Goal: Answer question/provide support

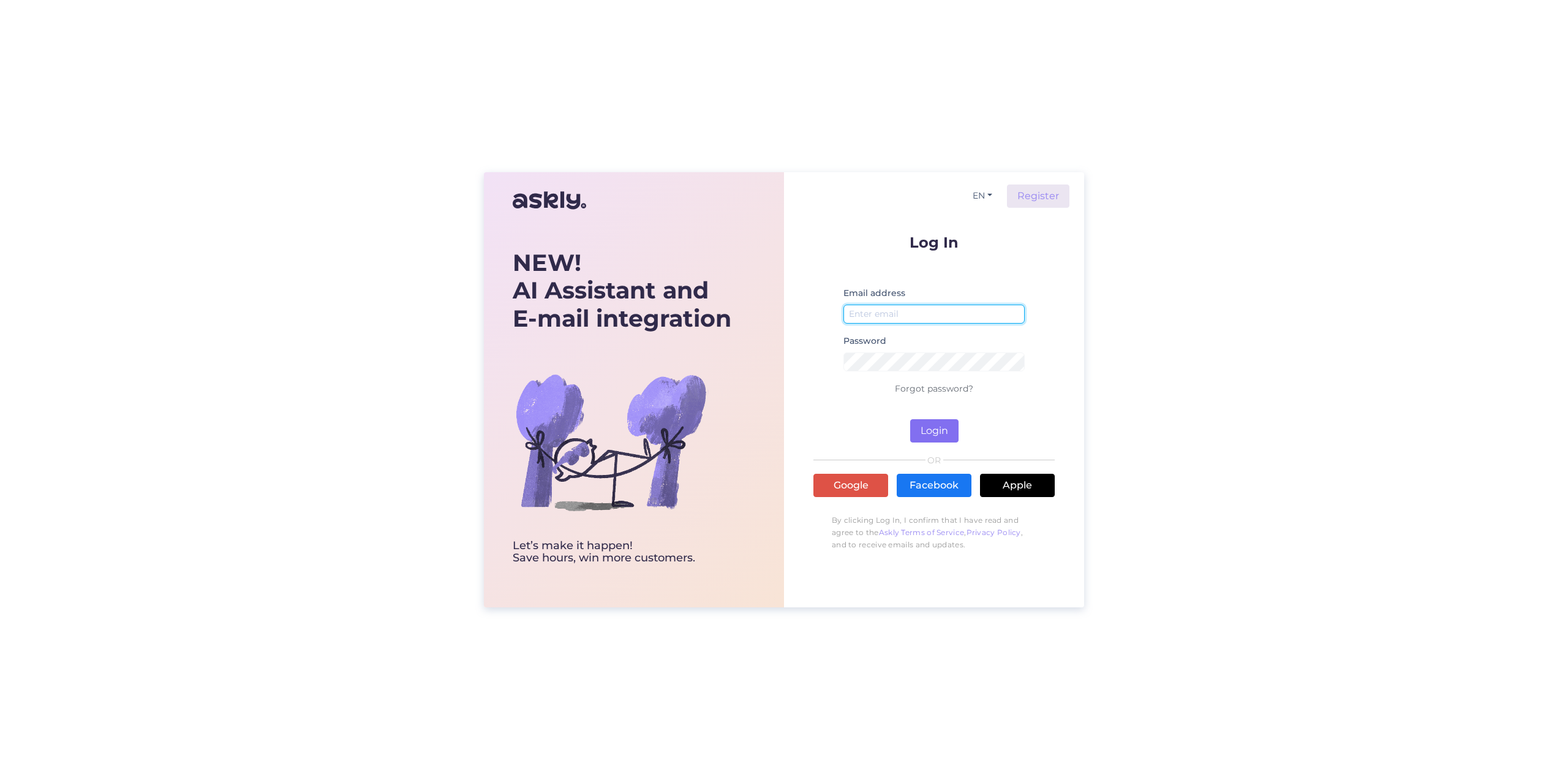
type input "[EMAIL_ADDRESS][DOMAIN_NAME]"
click at [933, 433] on button "Login" at bounding box center [935, 431] width 49 height 23
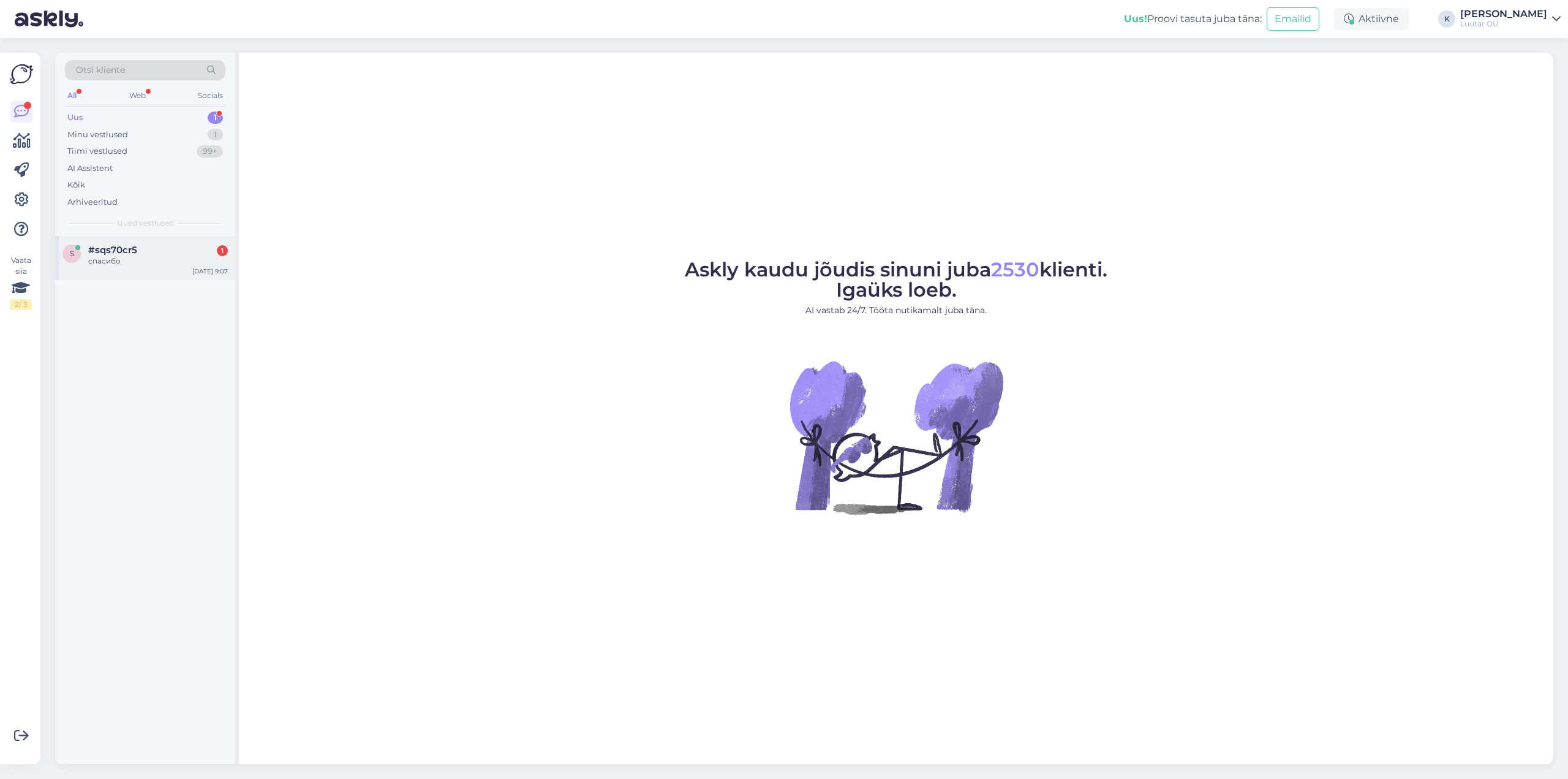
click at [101, 252] on span "#sqs70cr5" at bounding box center [113, 250] width 49 height 11
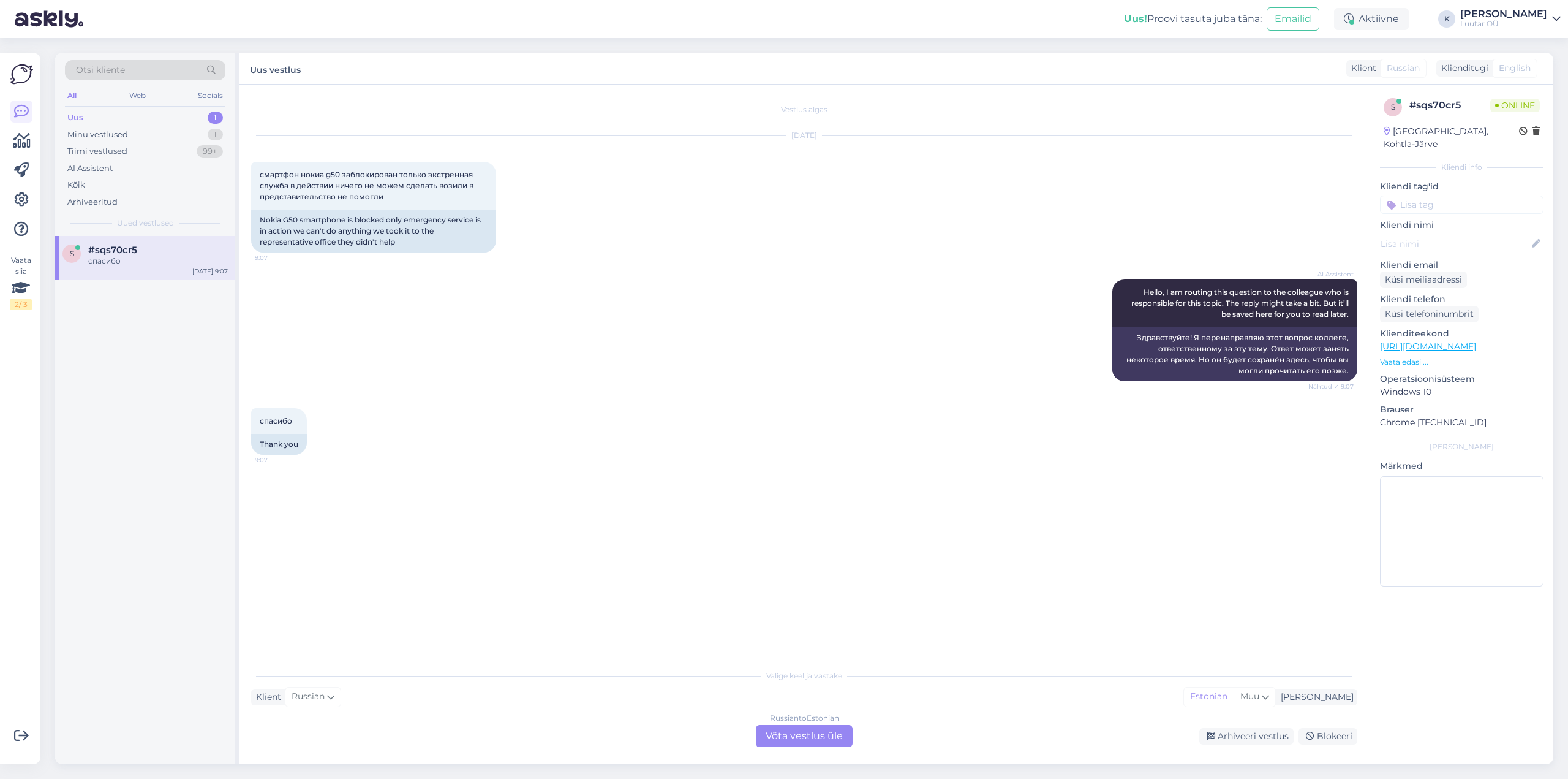
click at [802, 736] on div "Russian to Estonian Võta vestlus üle" at bounding box center [804, 736] width 97 height 22
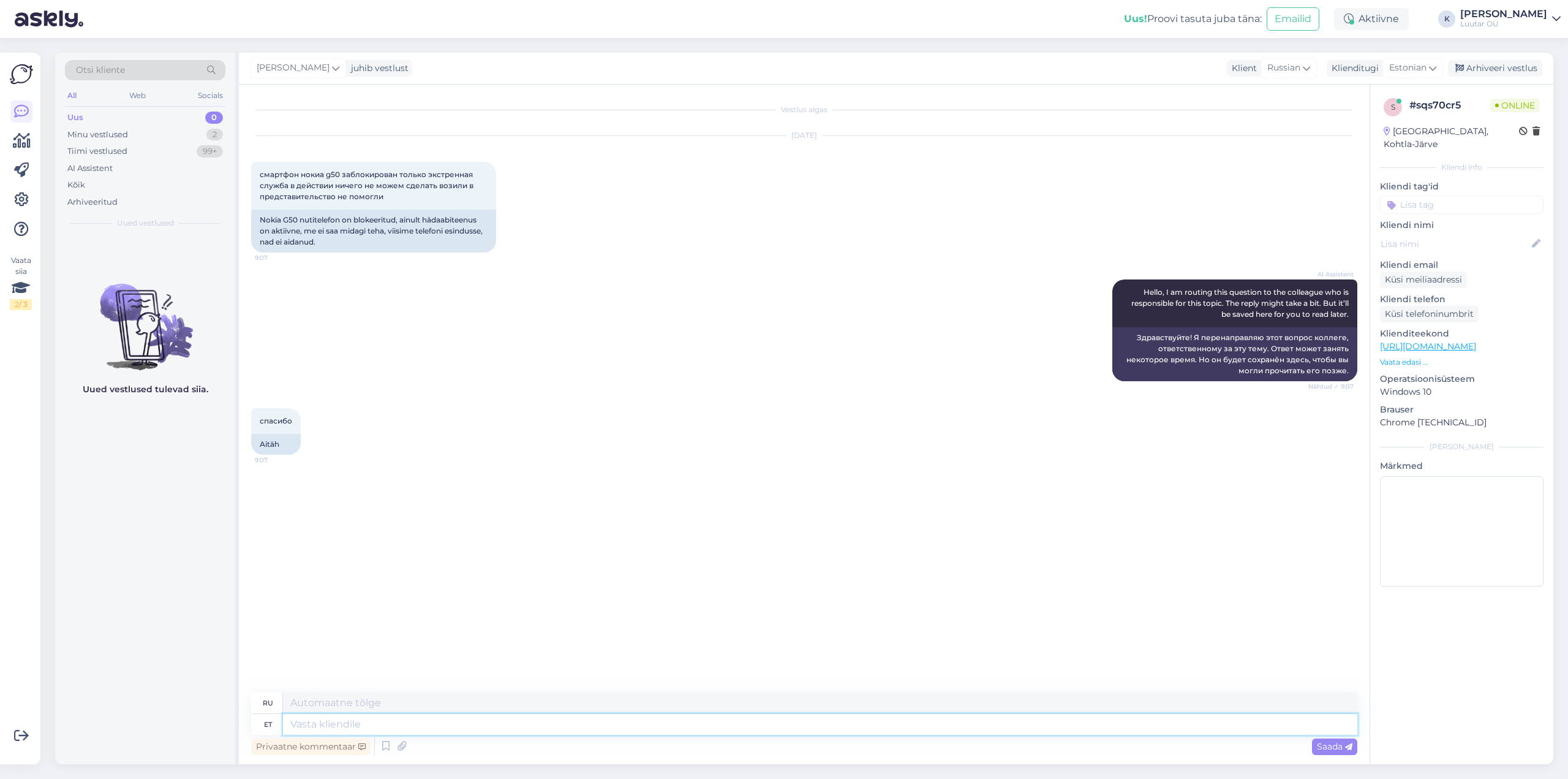
click at [484, 732] on textarea at bounding box center [820, 724] width 1074 height 21
type textarea "Tervist!"
type textarea "Ваше здоровье!"
type textarea "Tervist!"
click at [1347, 747] on icon at bounding box center [1349, 747] width 7 height 7
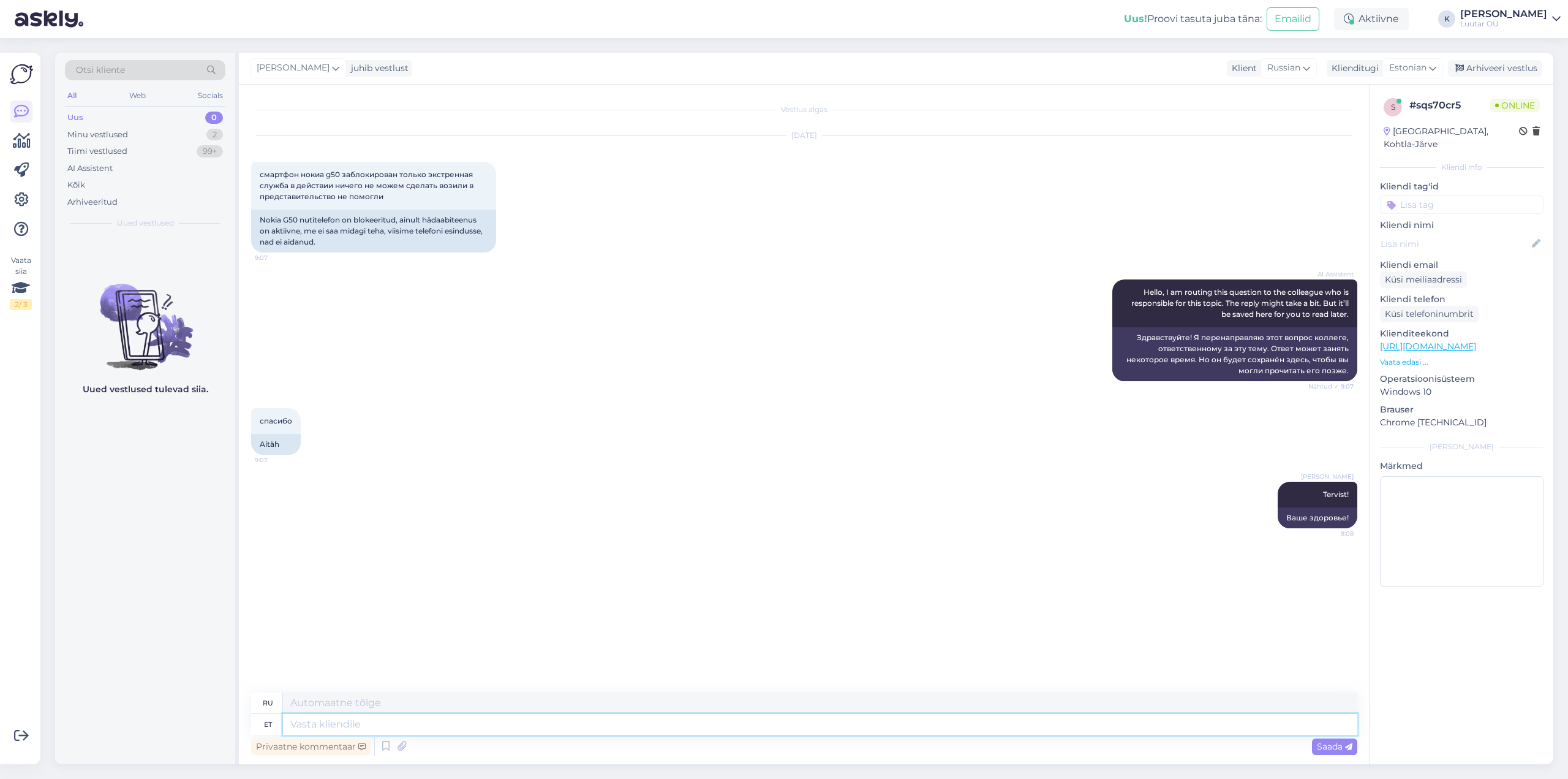
click at [514, 724] on textarea at bounding box center [820, 724] width 1074 height 21
type textarea "kas"
type textarea "ли"
type textarea "kas see"
type textarea "это"
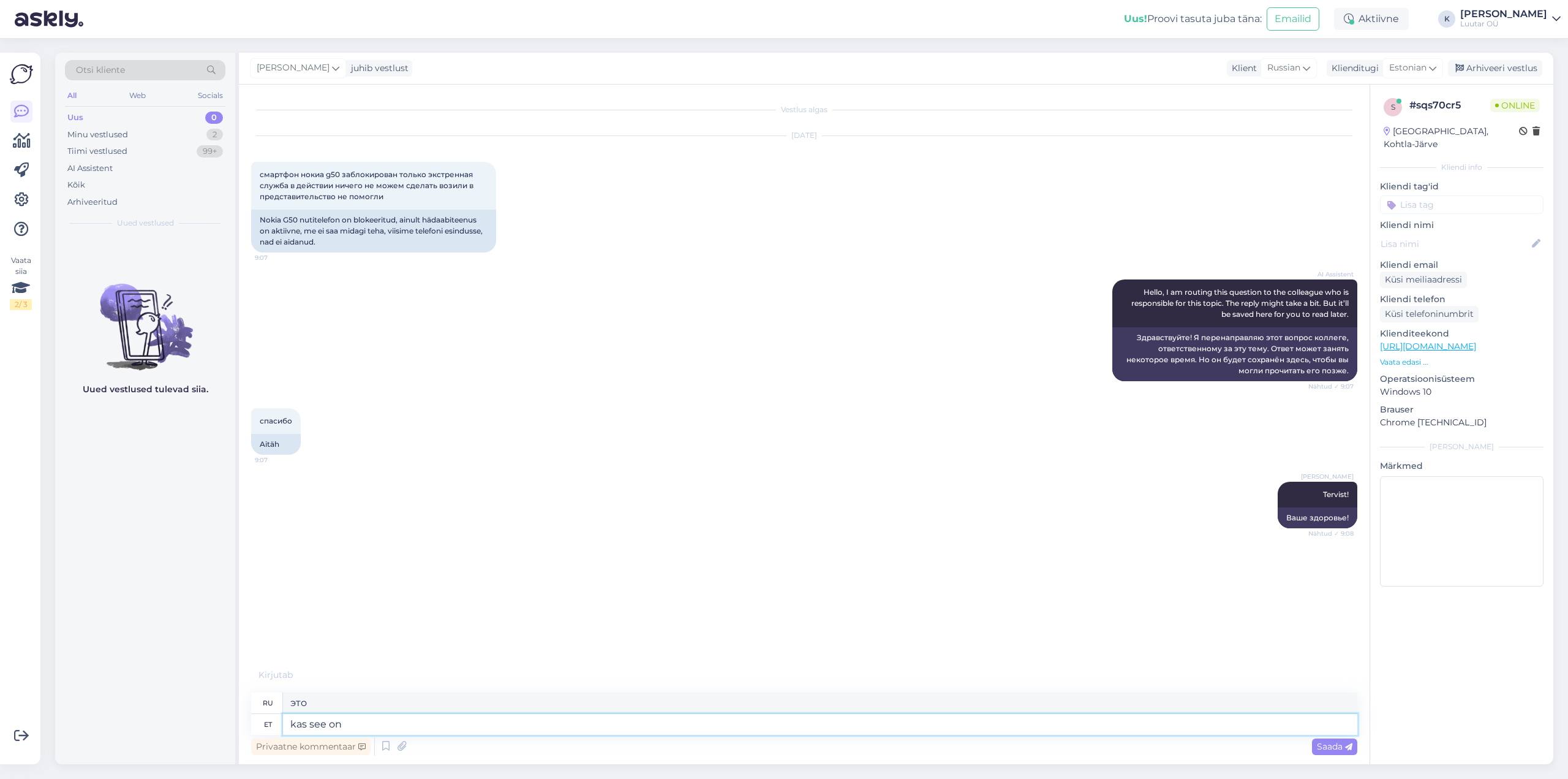
type textarea "kas see on"
type textarea "это?"
type textarea "kas see on Luutarist"
type textarea "это от [PERSON_NAME]?"
type textarea "kas see on Luutarist ostetud"
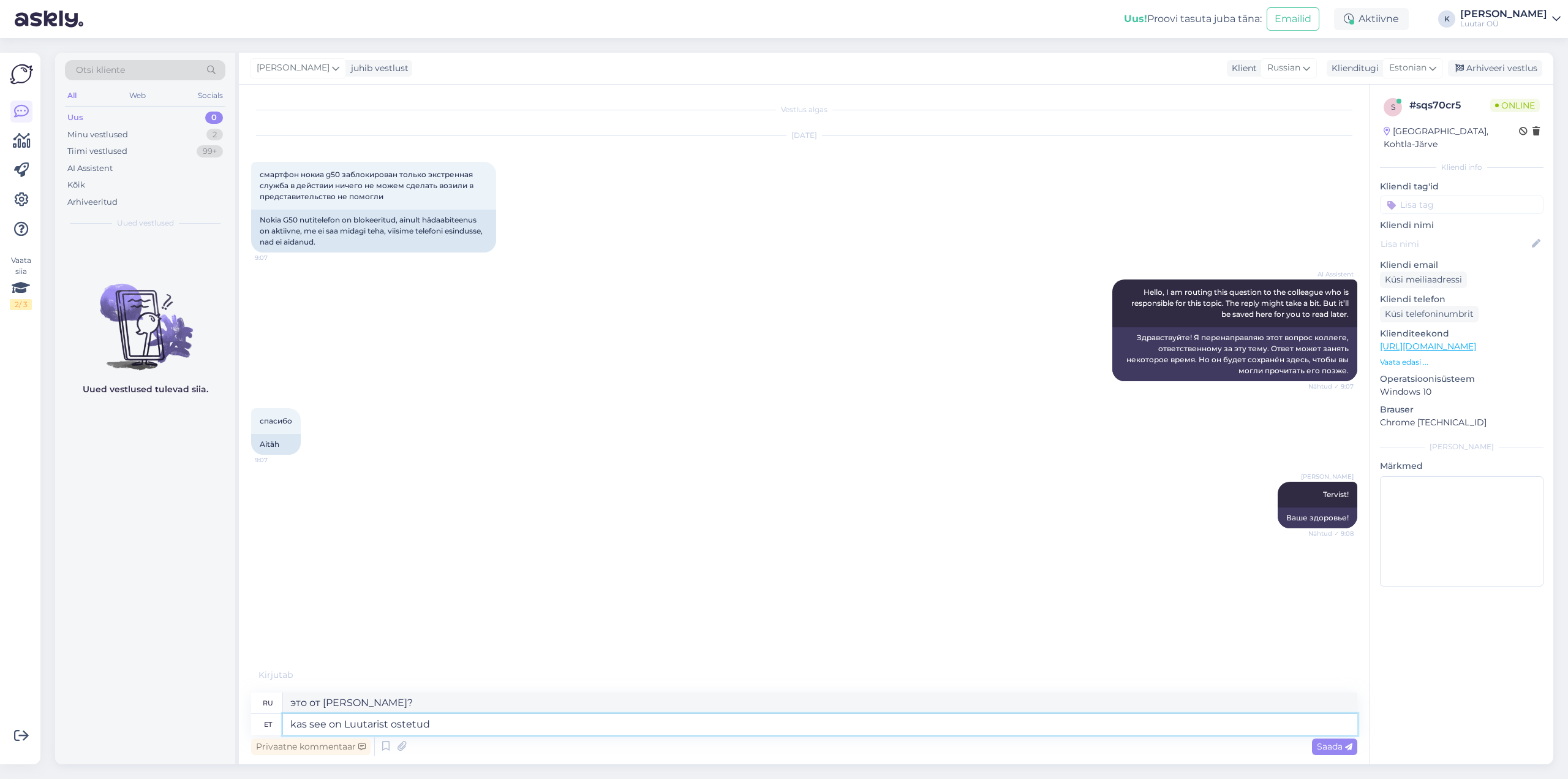
type textarea "это было куплено у Луутари?"
type textarea "kas see on Luutarist ostetud telefon?"
type textarea "Этот телефон куплен в [GEOGRAPHIC_DATA]?"
type textarea "kas see on Luutarist ostetud telefon?"
click at [1337, 746] on span "Saada" at bounding box center [1335, 746] width 36 height 11
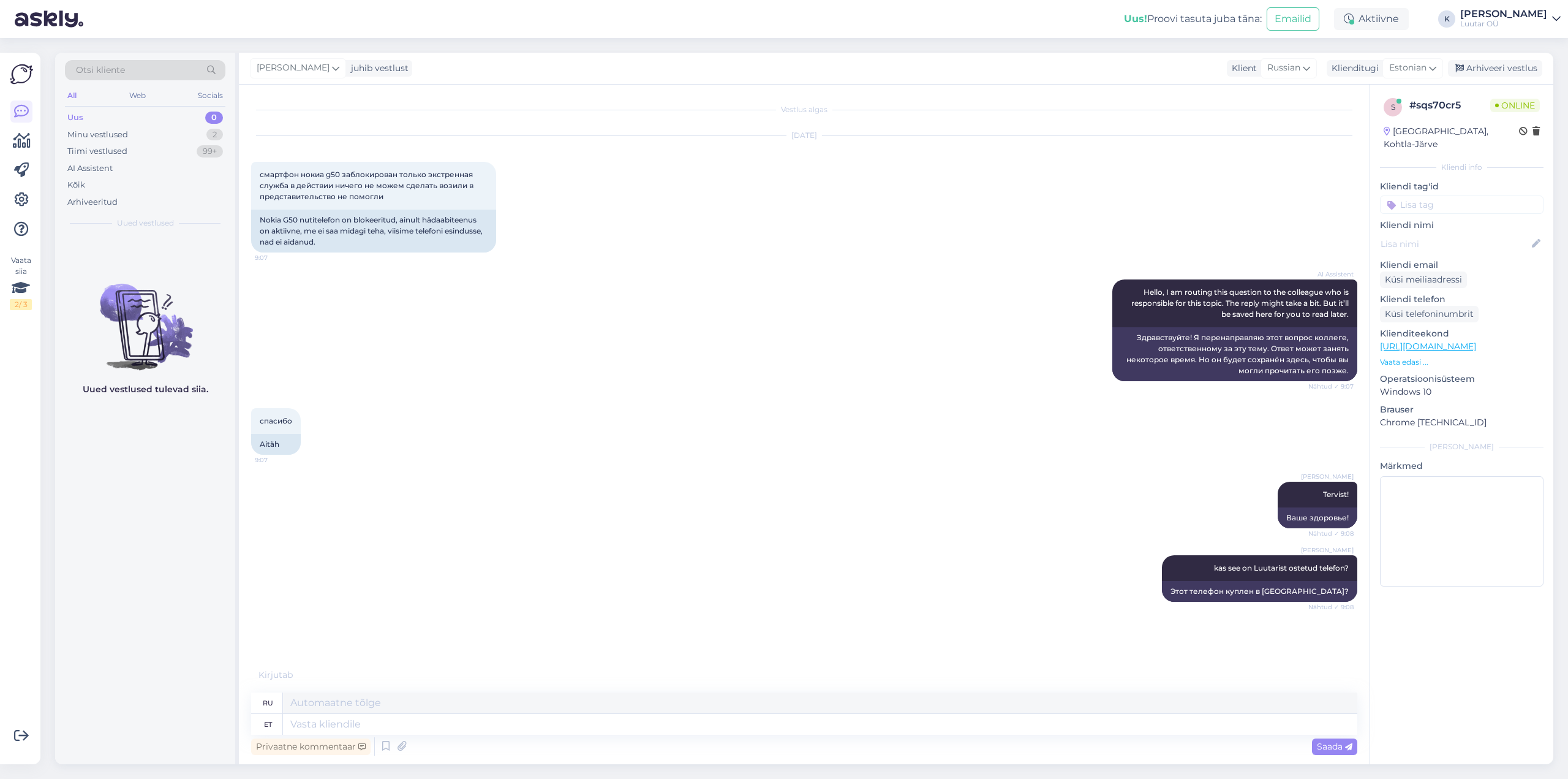
scroll to position [7, 0]
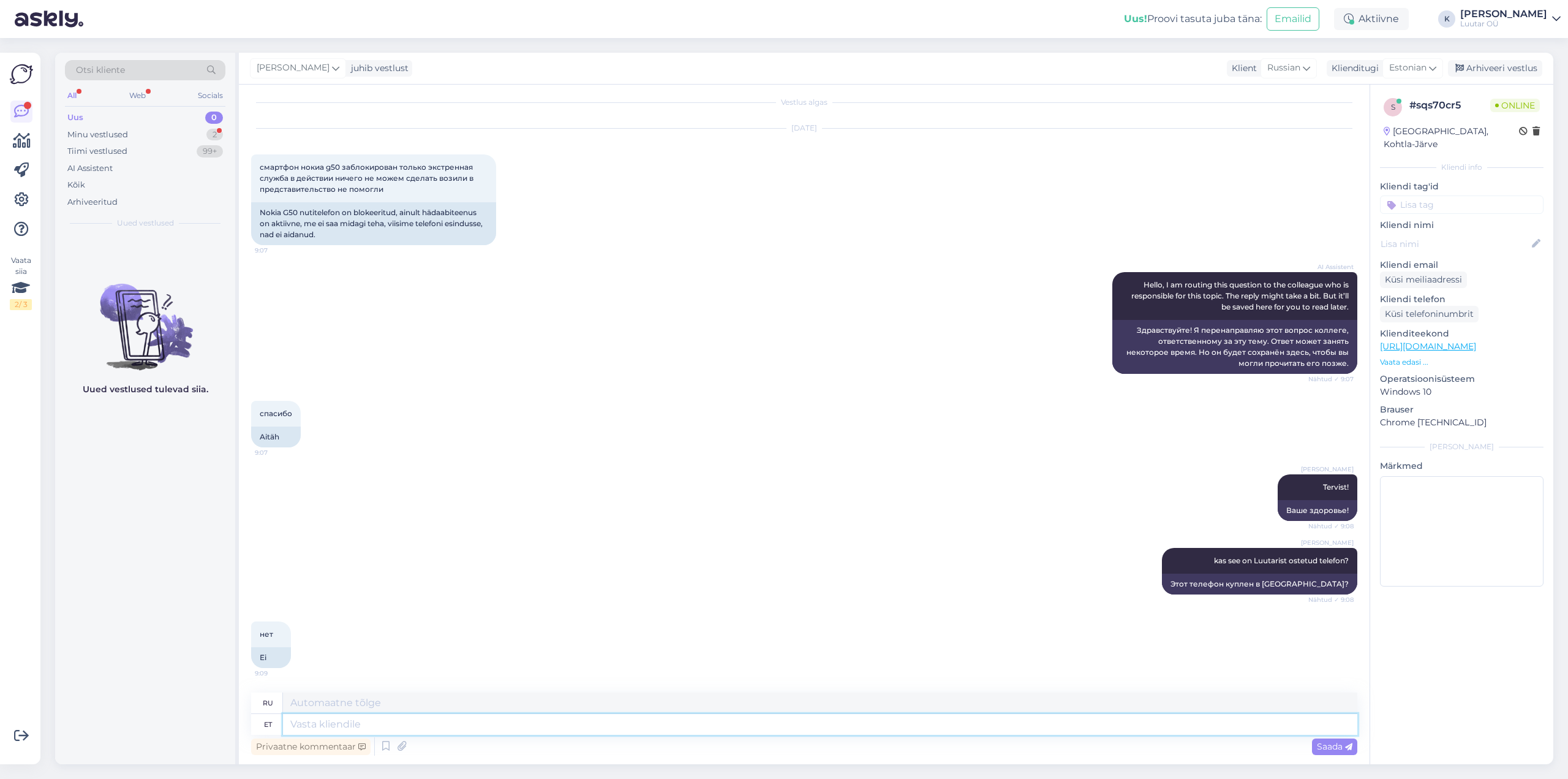
click at [798, 727] on textarea at bounding box center [820, 724] width 1074 height 21
type textarea "öelge"
type textarea "сказать"
type textarea "öelge telefoni"
type textarea "сказать по телефону"
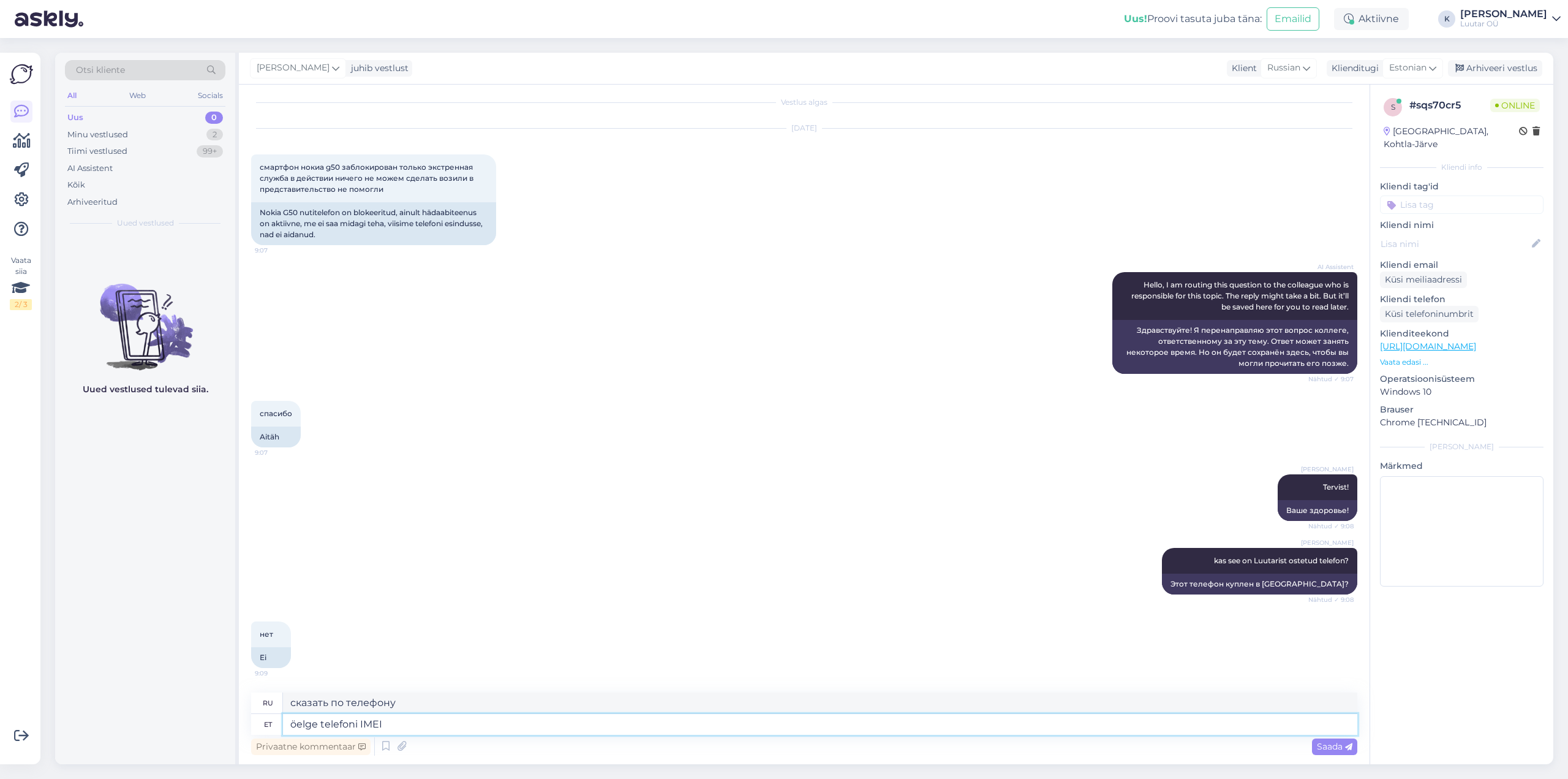
type textarea "öelge telefoni IMEI"
type textarea "скажи мне IMEI телефона"
type textarea "öelge telefoni IMEI kood"
type textarea "скажите мне IMEI-код телефона"
type textarea "öelge telefoni IMEI kood"
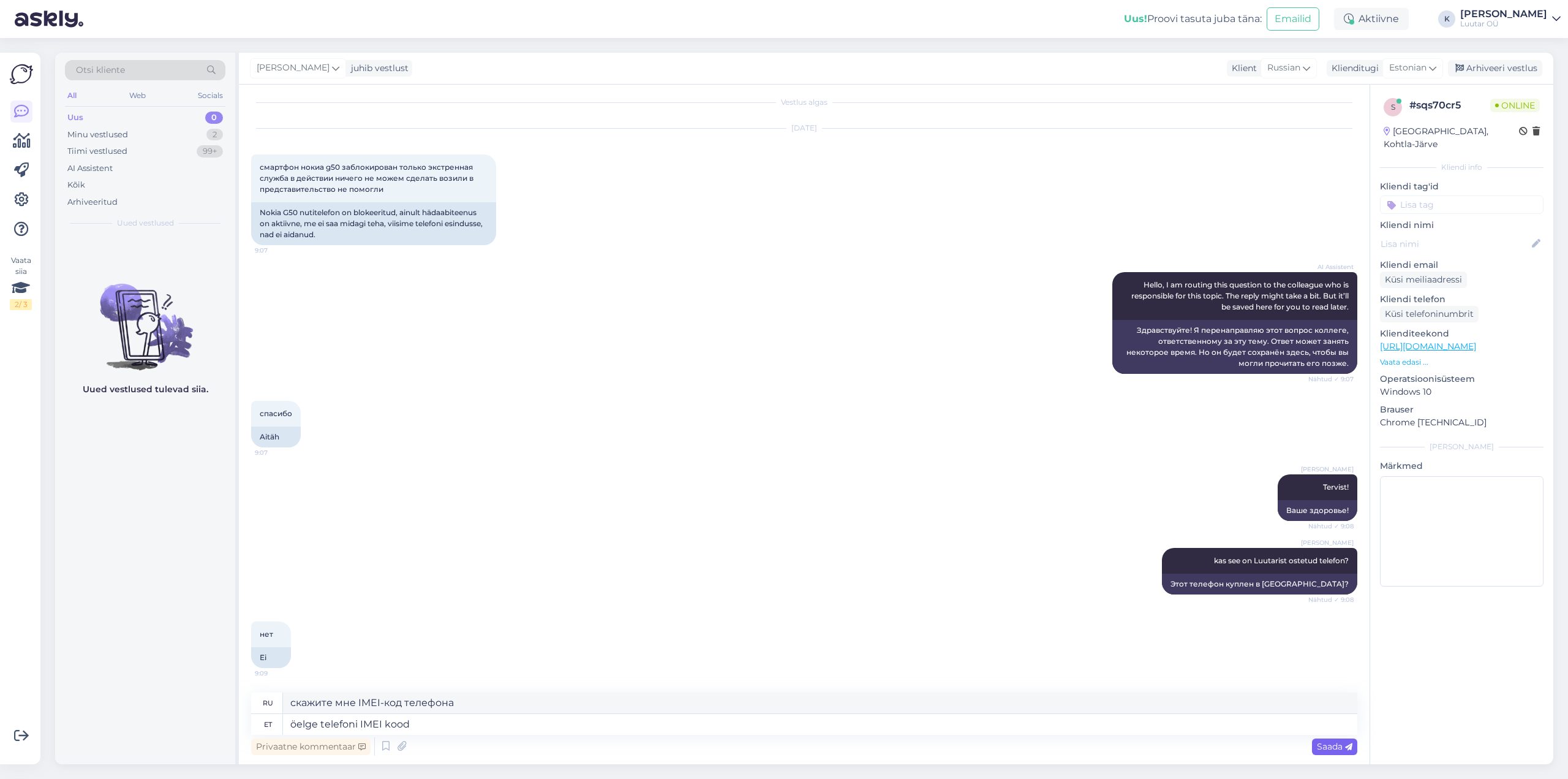
click at [1338, 751] on span "Saada" at bounding box center [1335, 746] width 36 height 11
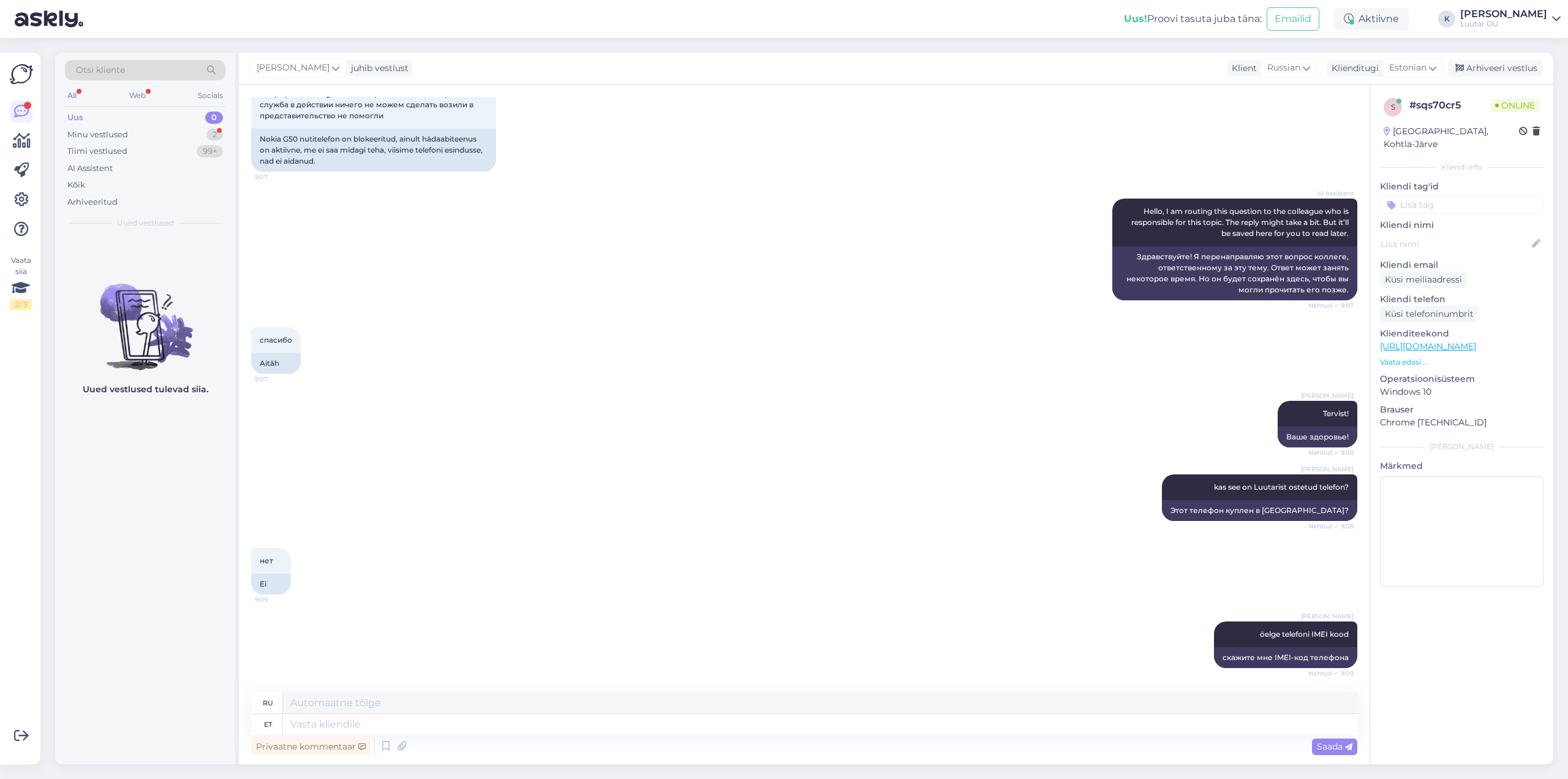
scroll to position [228, 0]
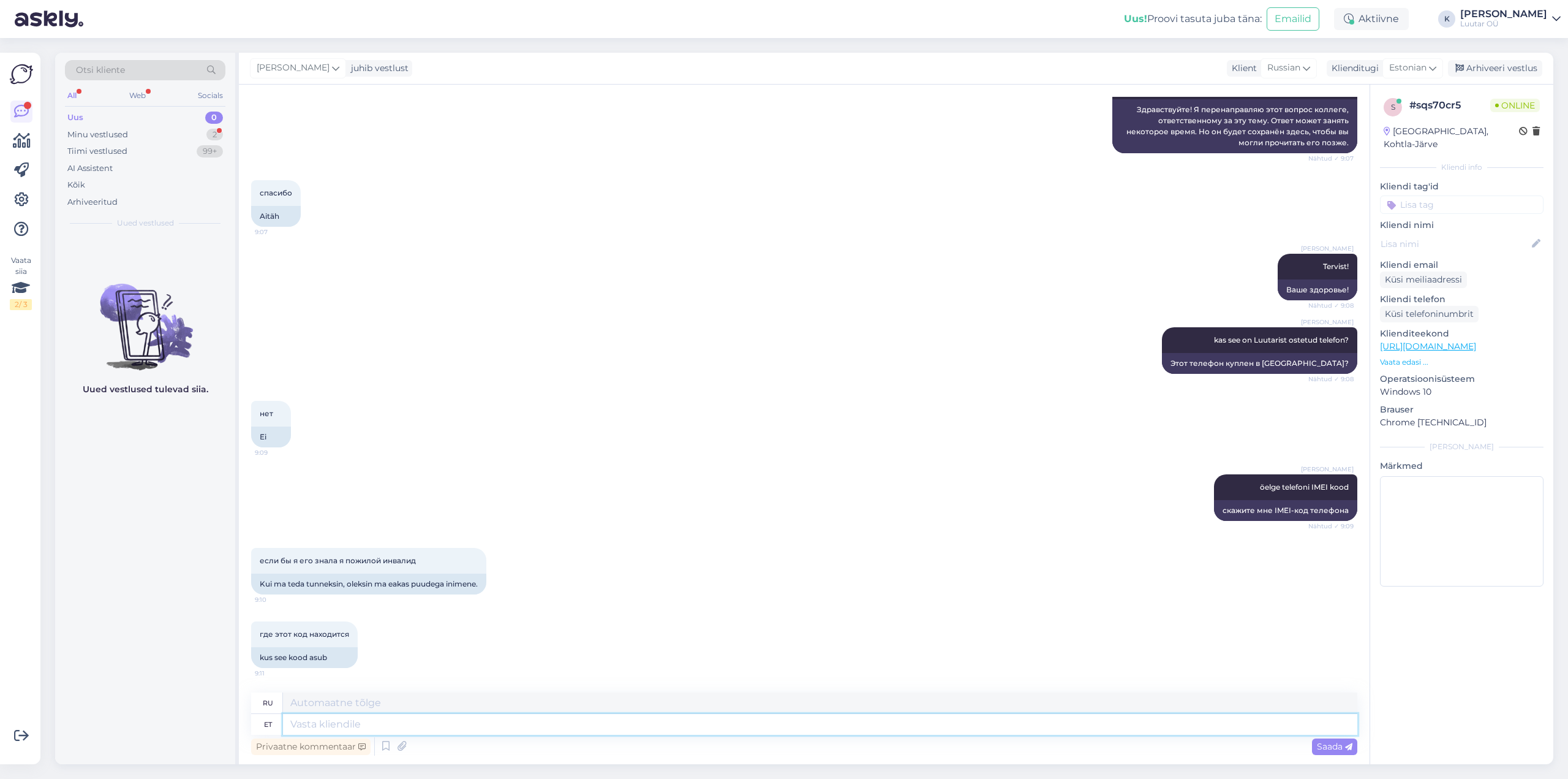
click at [383, 727] on textarea at bounding box center [820, 724] width 1074 height 21
type textarea "kood"
type textarea "код"
type textarea "kood asub"
type textarea "код находится"
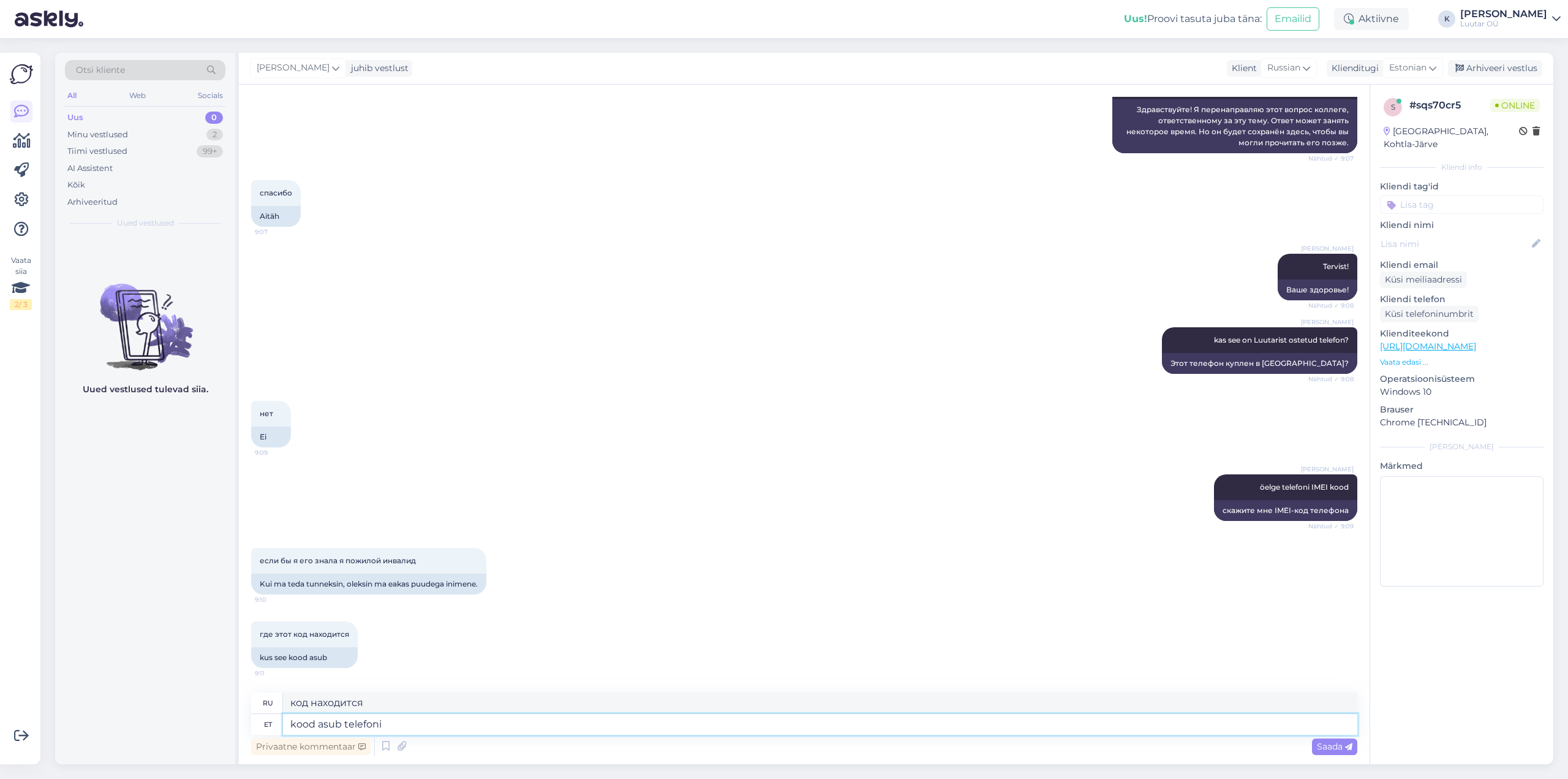
type textarea "kood asub telefoni s"
type textarea "код есть на телефоне"
type textarea "kood asub telefoni sees"
type textarea "код находится внутри телефона"
type textarea "kood asub telefoni sees seade"
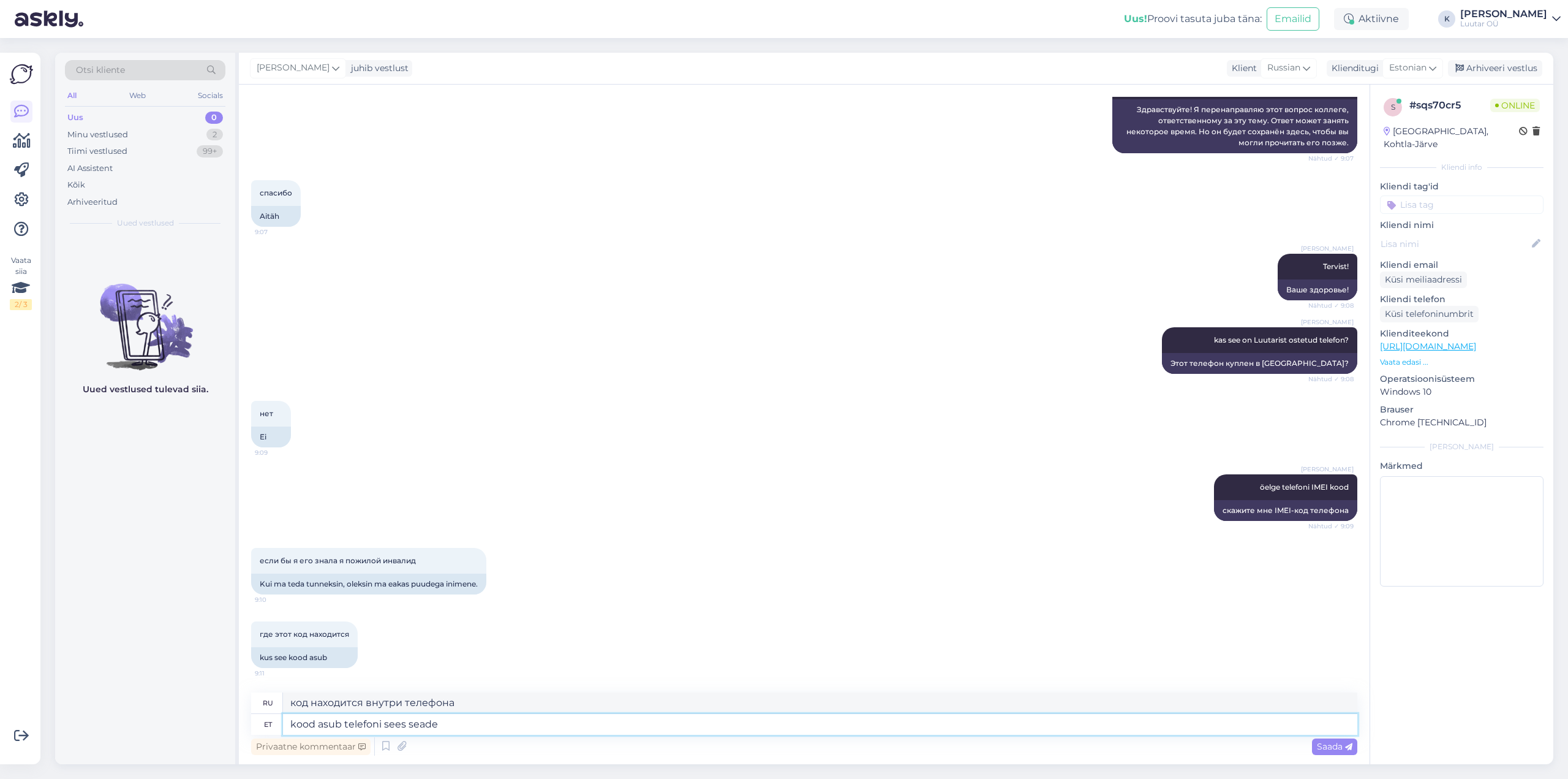
type textarea "Код находится внутри телефонного устройства."
type textarea "kood asub telefoni sees"
type textarea "код находится внутри телефона"
type textarea "kood asub telefoni sees ""
type textarea "код находится внутри телефона ""
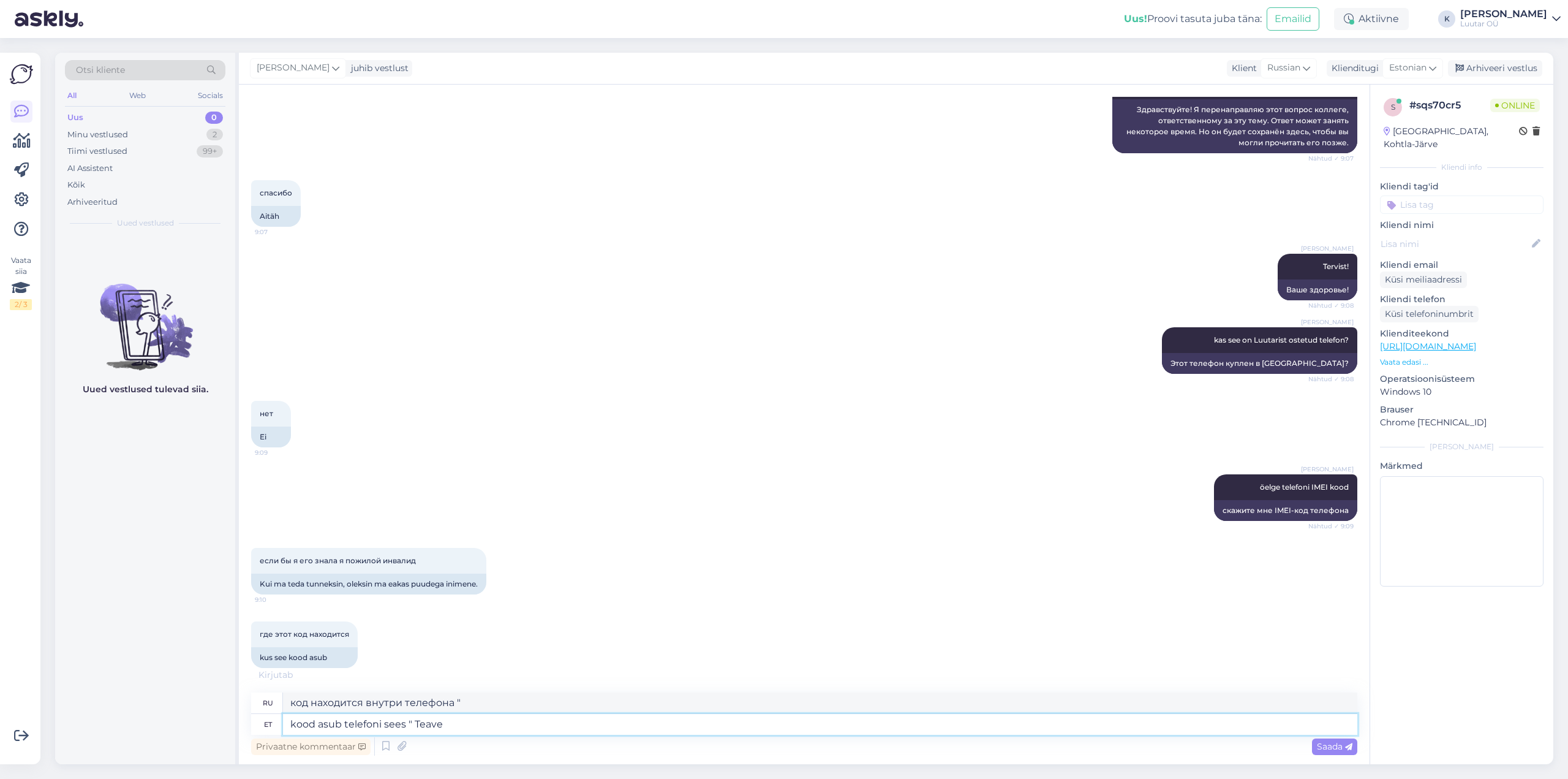
type textarea "kood asub telefoni sees " Teave"
type textarea "код находится внутри телефона в разделе «Информация»"
type textarea "kood asub telefoni sees " Teave telefoni k"
type textarea "код находится внутри телефона "О телефоне""
type textarea "kood asub telefoni sees " Teave telefoni kohta"
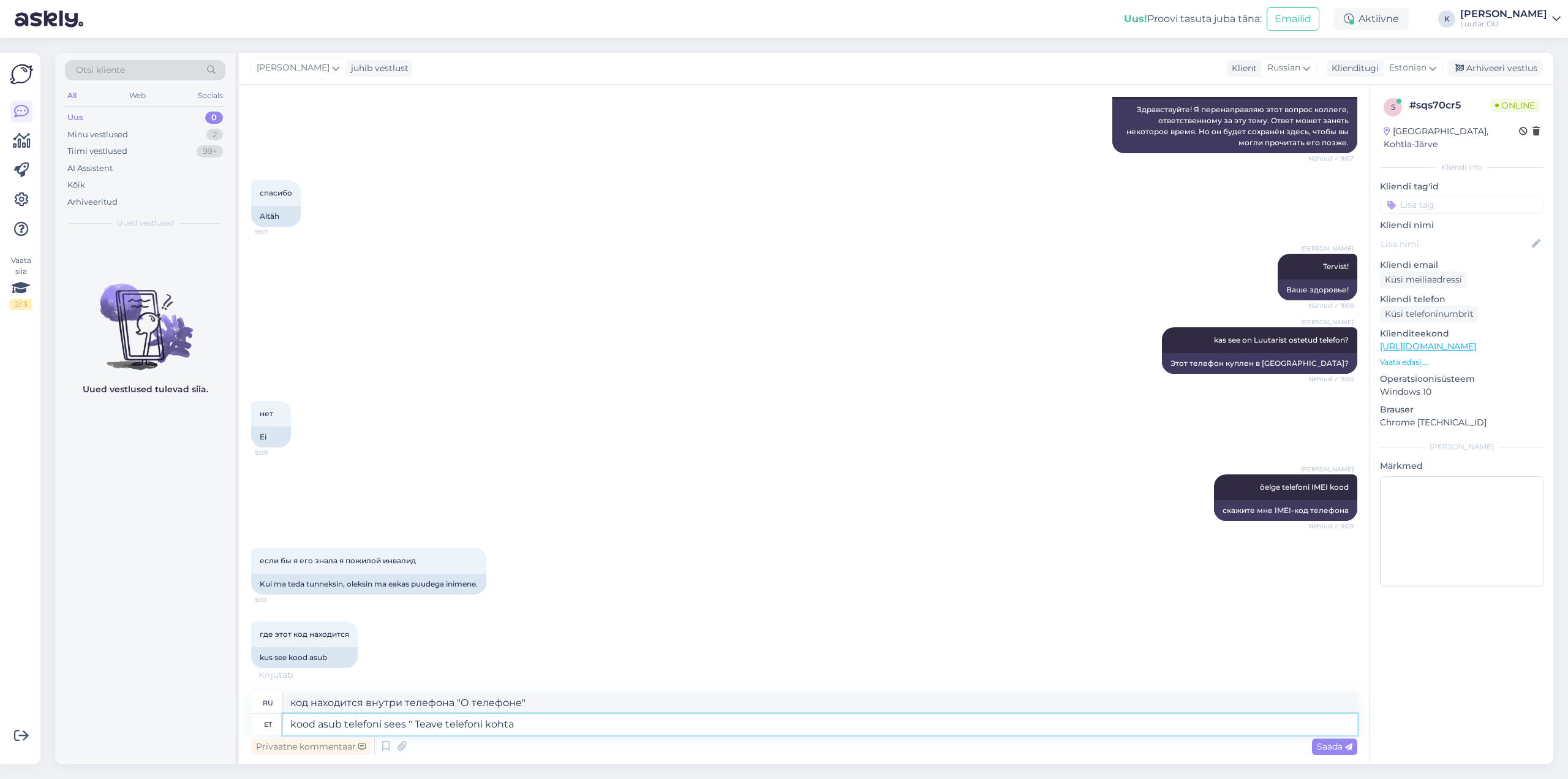
type textarea "код находится внутри телефона в разделе «О телефоне»"
type textarea "kood asub telefoni sees " Teave telefoni kohta" all"
type textarea "Код находится внутри телефона в разделе «О телефоне»."
type textarea "kood asub telefoni sees " Teave telefoni kohta" all"
click at [1339, 751] on span "Saada" at bounding box center [1335, 746] width 36 height 11
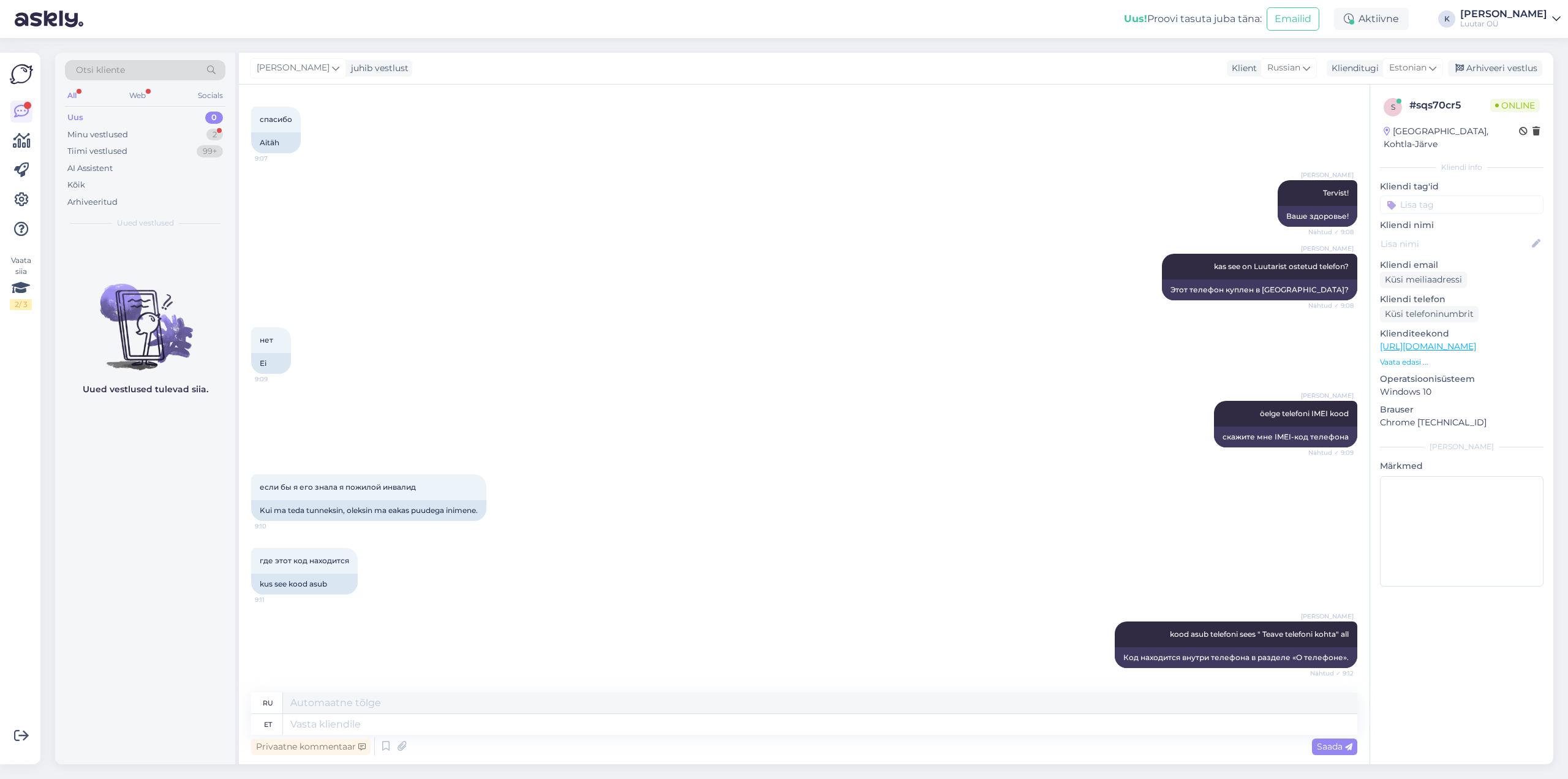
scroll to position [375, 0]
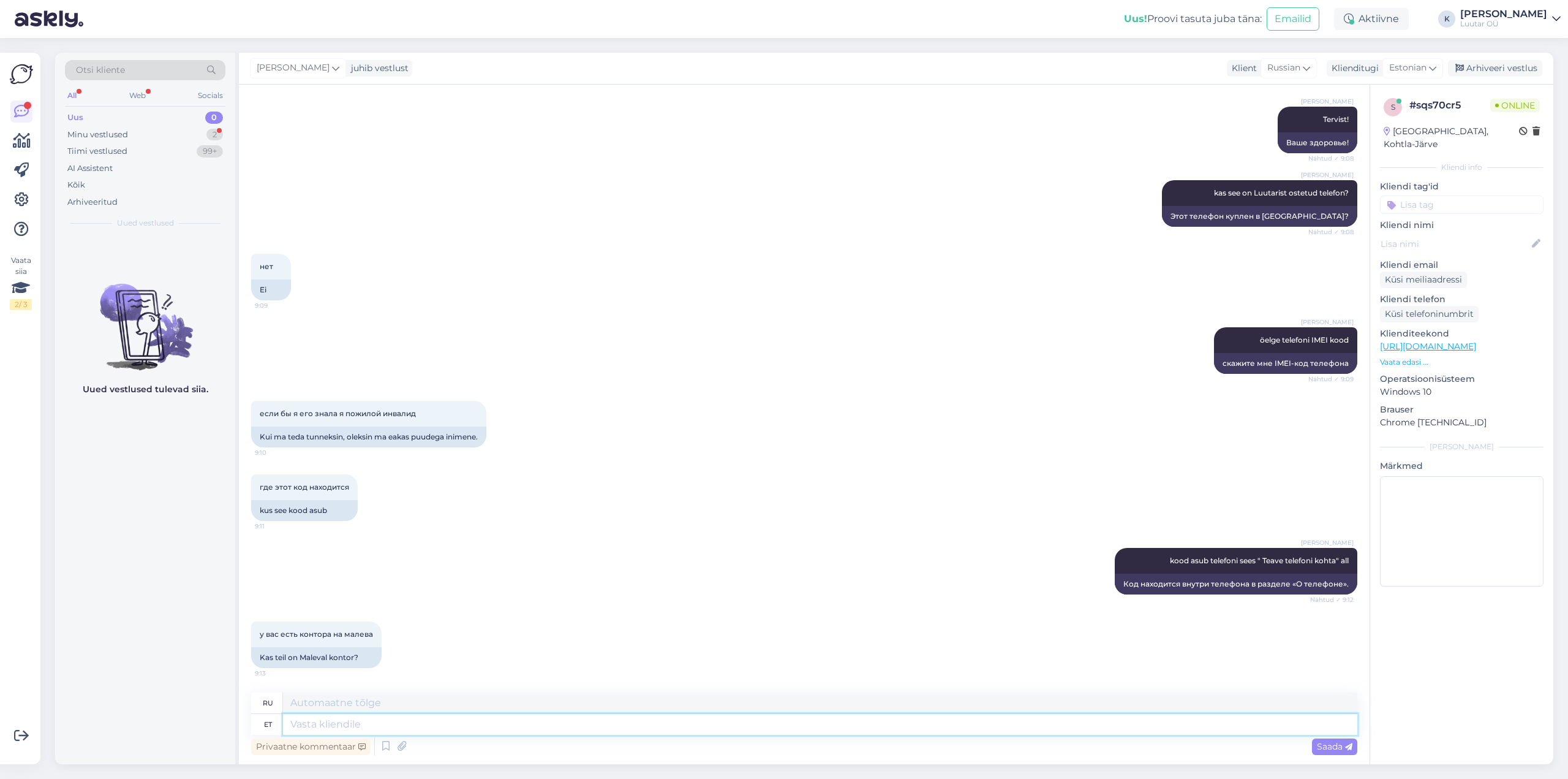
click at [402, 731] on textarea at bounding box center [820, 724] width 1074 height 21
type textarea "jah"
type textarea "да"
type textarea "jah,"
type textarea "да,"
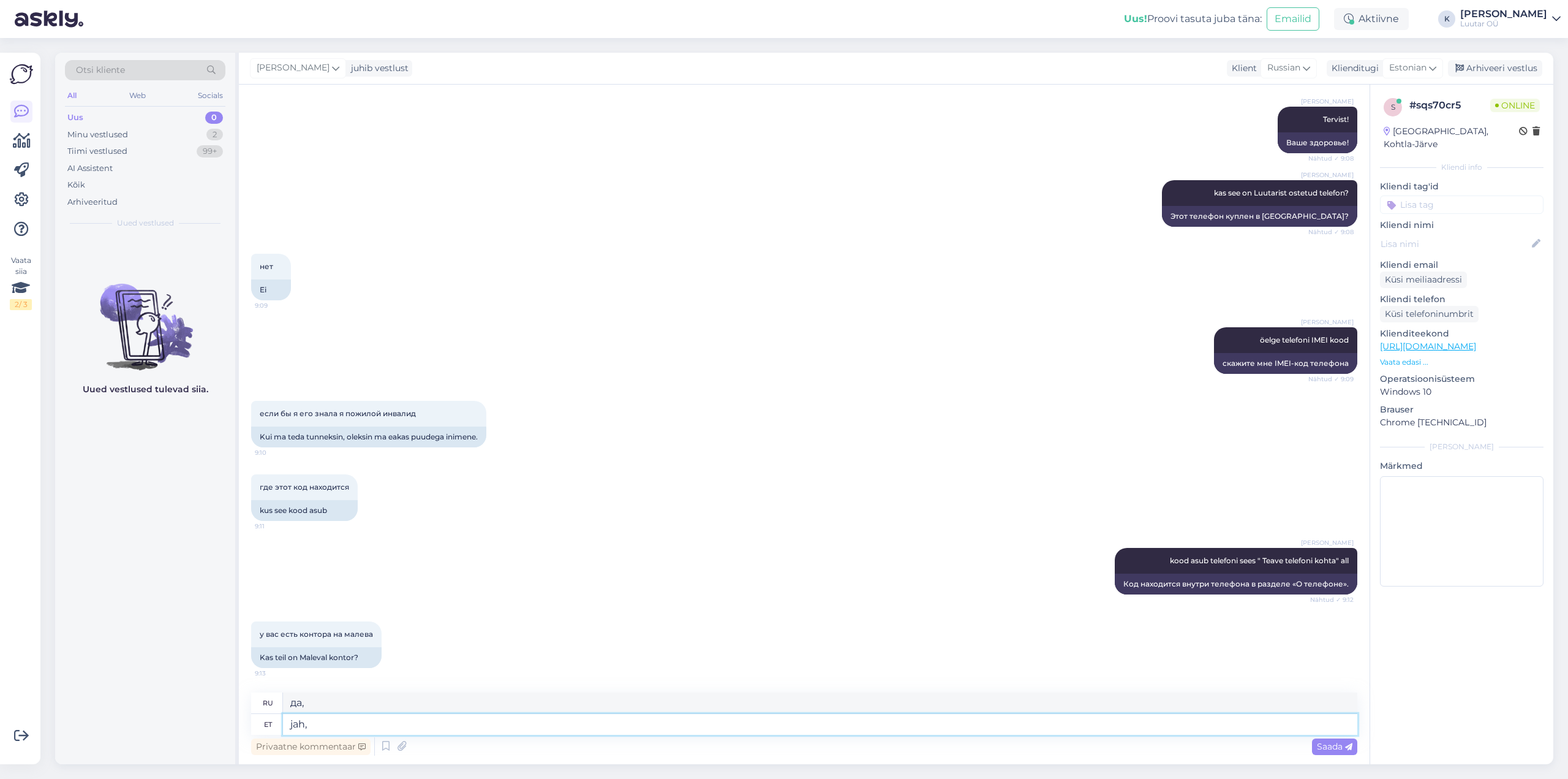
paste textarea "[URL][DOMAIN_NAME]"
type textarea "jah, [URL][DOMAIN_NAME]"
type textarea "да, [URL][DOMAIN_NAME]"
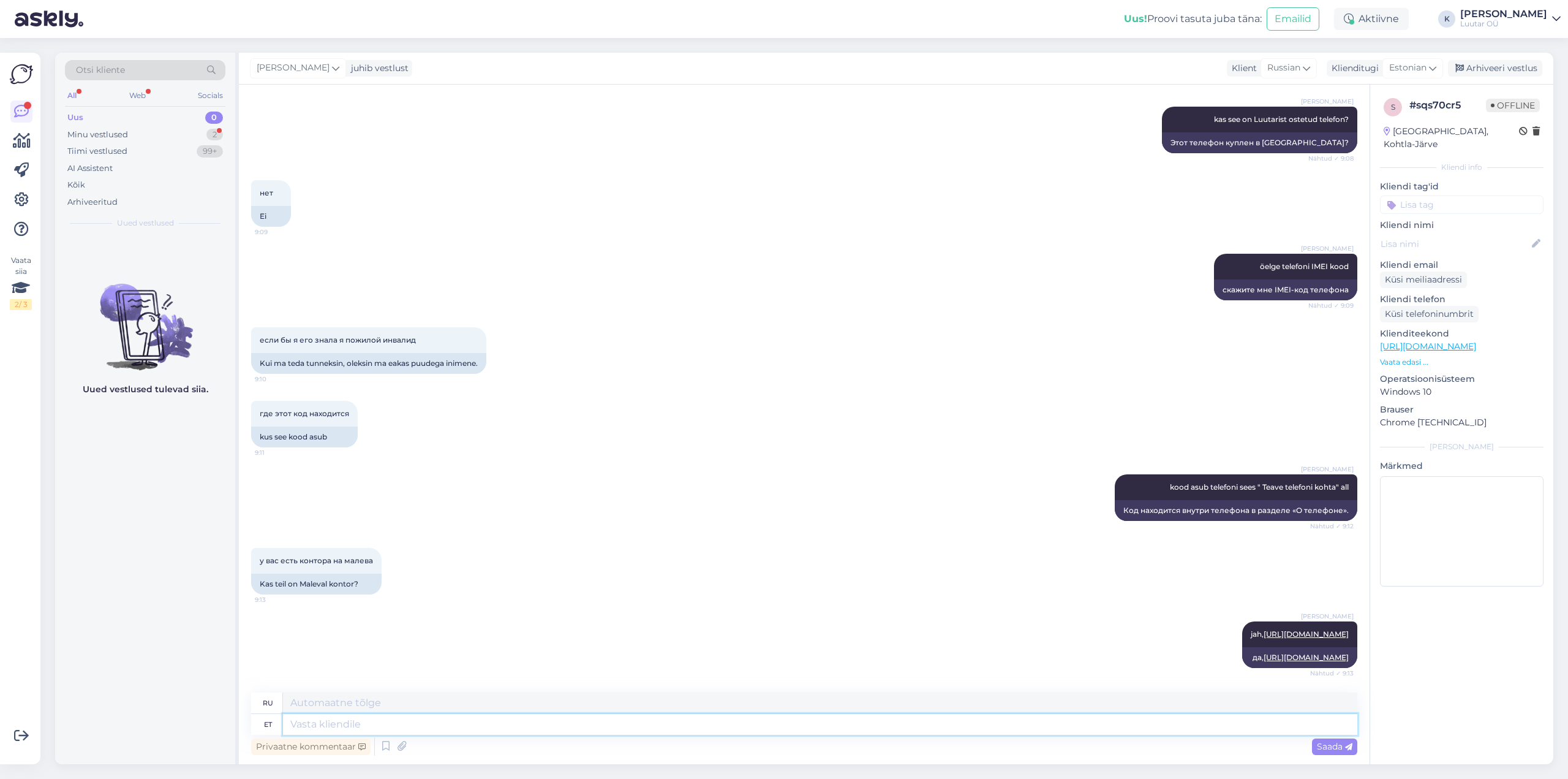
scroll to position [522, 0]
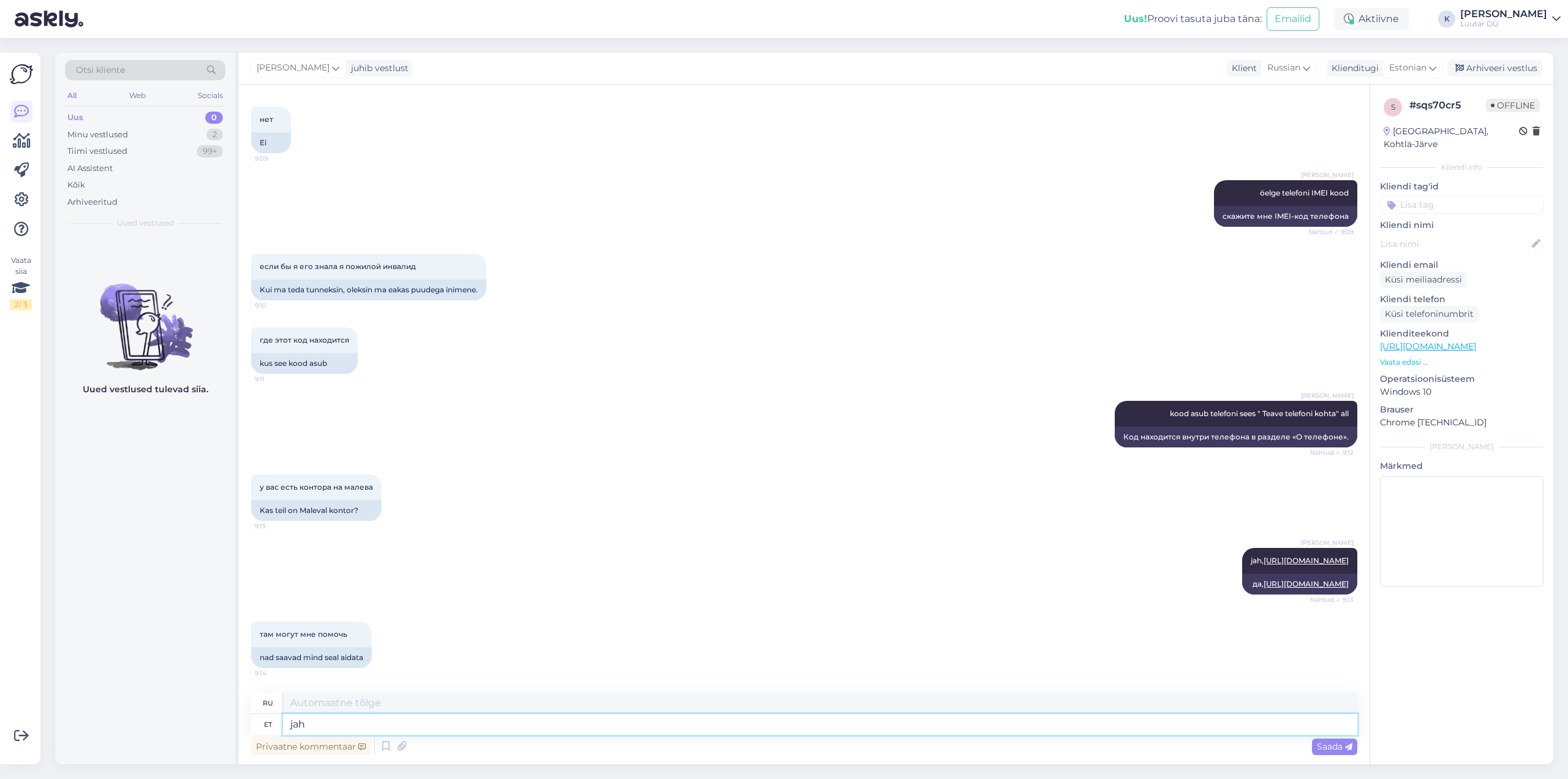
type textarea "jah"
type textarea "да"
type textarea "jah vaatame s"
type textarea "да, давайте посмотрим"
type textarea "jah vaatame seal"
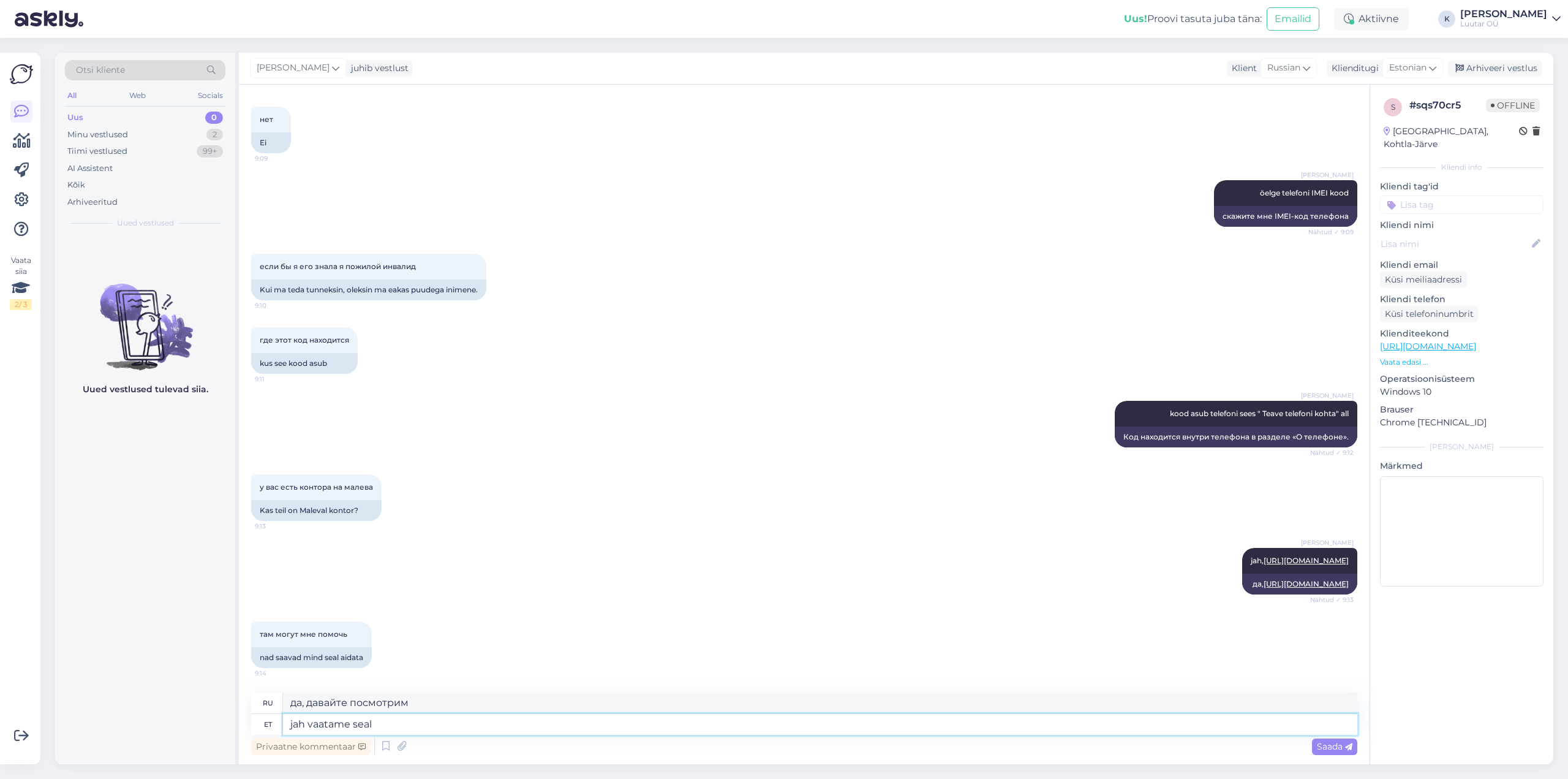
type textarea "да, посмотрим там"
type textarea "jah vaatame seal üle"
type textarea "да, давайте проверим там"
type textarea "jah vaatame seal [PERSON_NAME] a"
type textarea "да, давайте проверим там и"
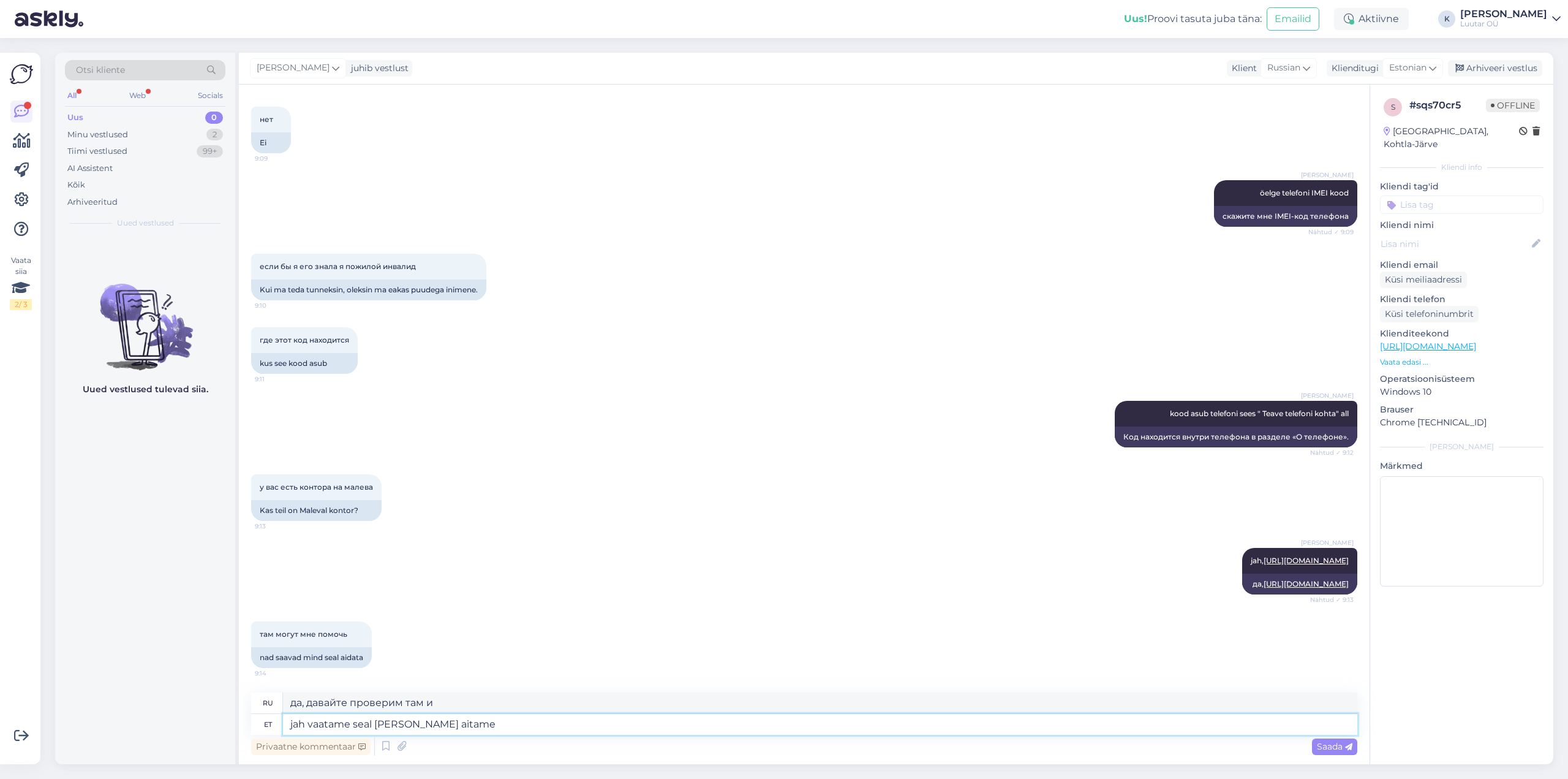
type textarea "jah vaatame seal [PERSON_NAME] aitame k"
type textarea "да, мы проверим и поможем"
type textarea "jah vaatame seal [PERSON_NAME] aitame kuidas o"
type textarea "да, мы проверим и поможем вам"
type textarea "jah vaatame seal [PERSON_NAME] aitame kuidas oskame"
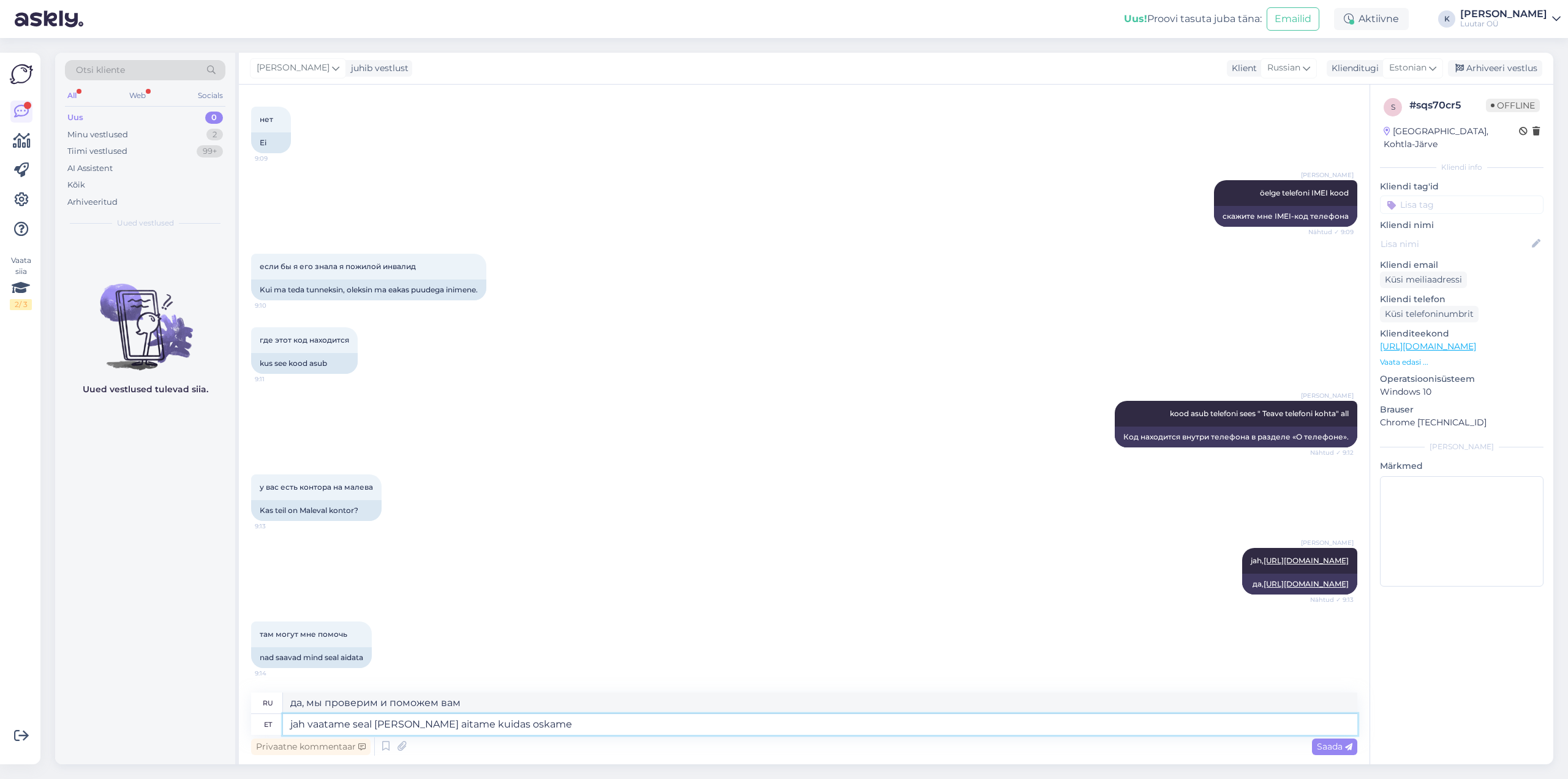
type textarea "да, мы проверим это и поможем, чем сможем"
type textarea "jah vaatame seal [PERSON_NAME] aitame kuidas oskame"
click at [1339, 748] on span "Saada" at bounding box center [1335, 746] width 36 height 11
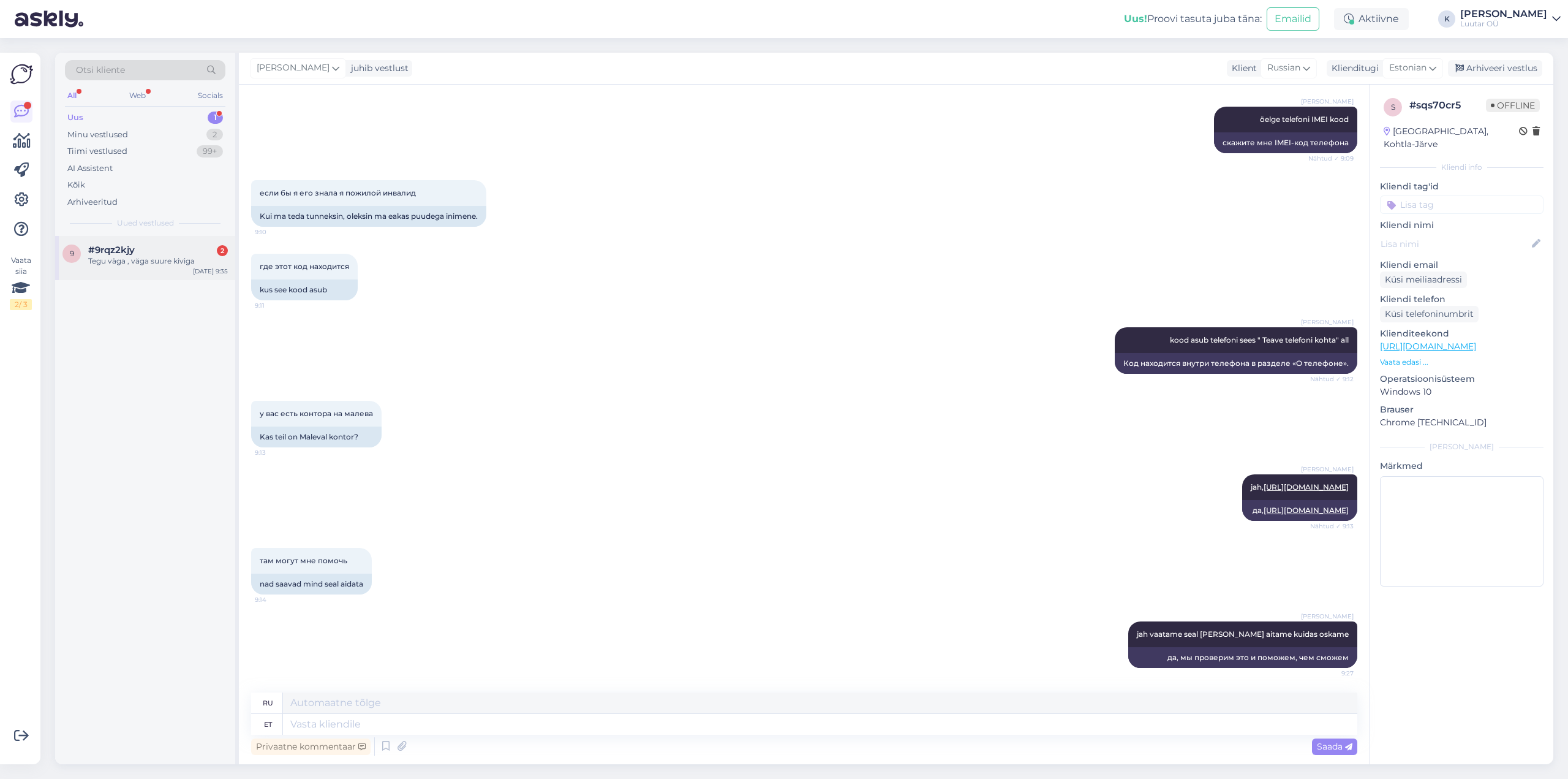
click at [112, 252] on span "#9rqz2kjy" at bounding box center [111, 250] width 47 height 11
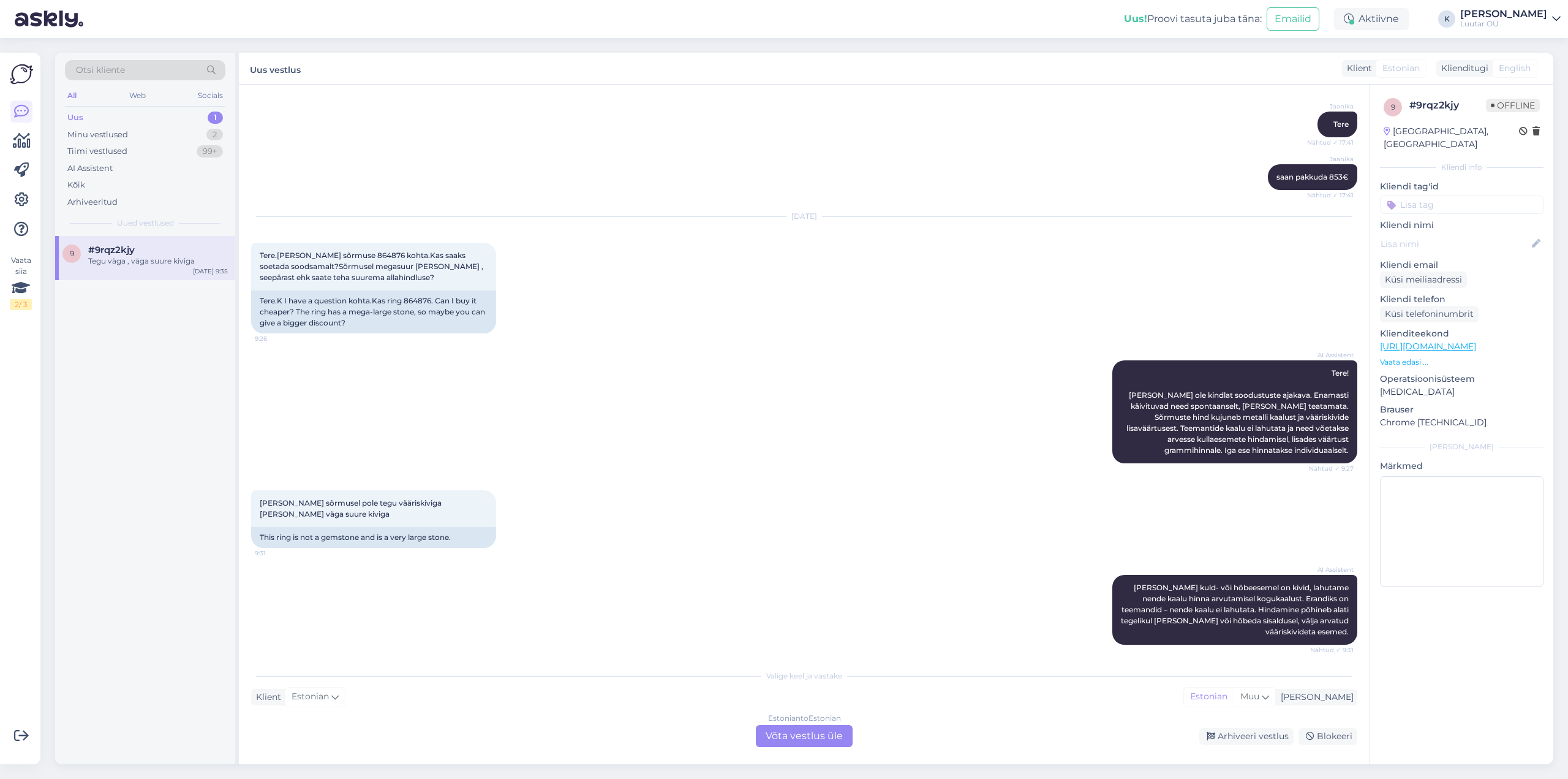
scroll to position [1924, 0]
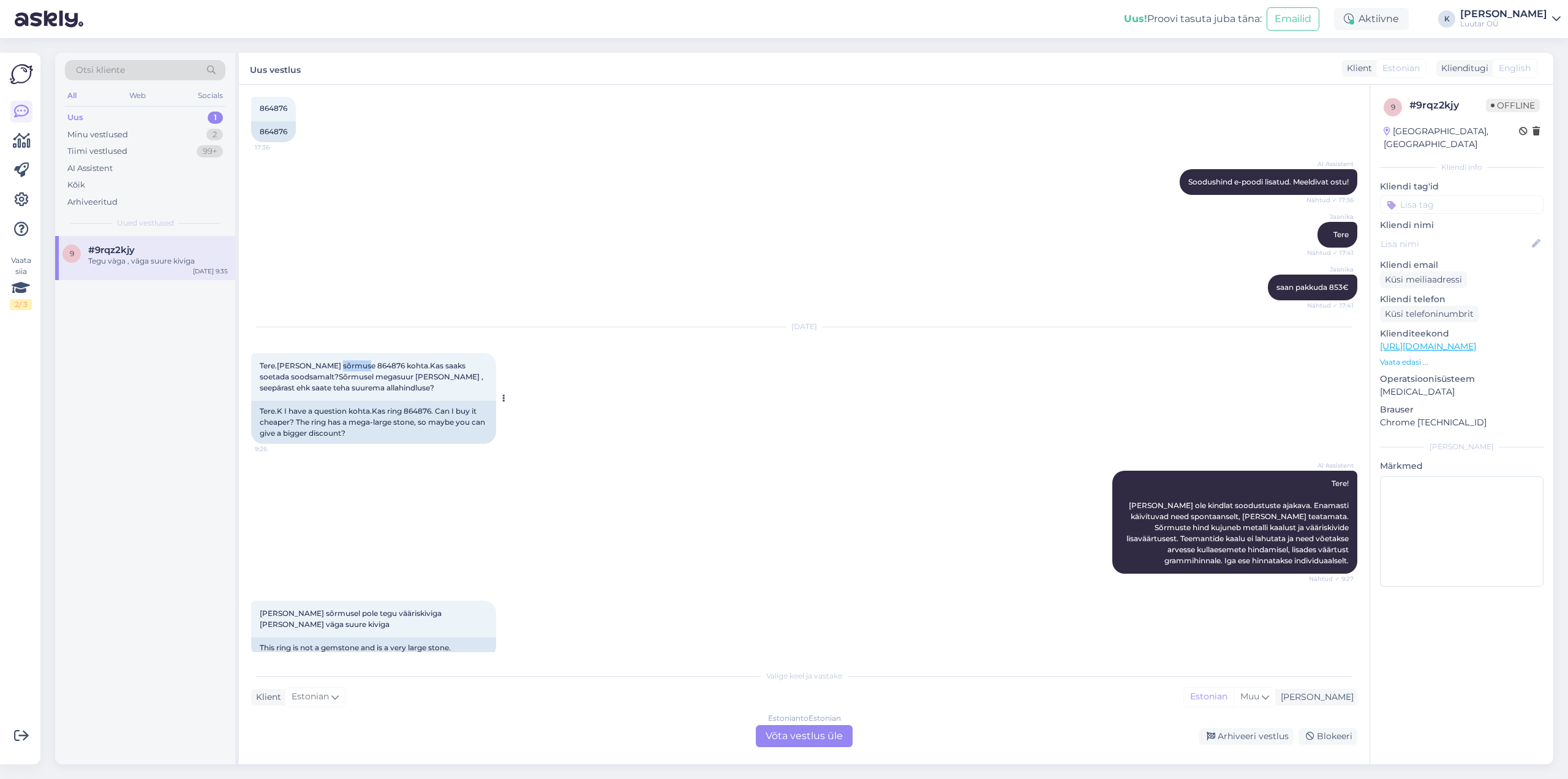
drag, startPoint x: 335, startPoint y: 340, endPoint x: 360, endPoint y: 341, distance: 25.0
click at [360, 361] on span "Tere.[PERSON_NAME] sõrmuse 864876 kohta.Kas saaks soetada soodsamalt?Sõrmusel m…" at bounding box center [373, 376] width 225 height 31
copy span "864876"
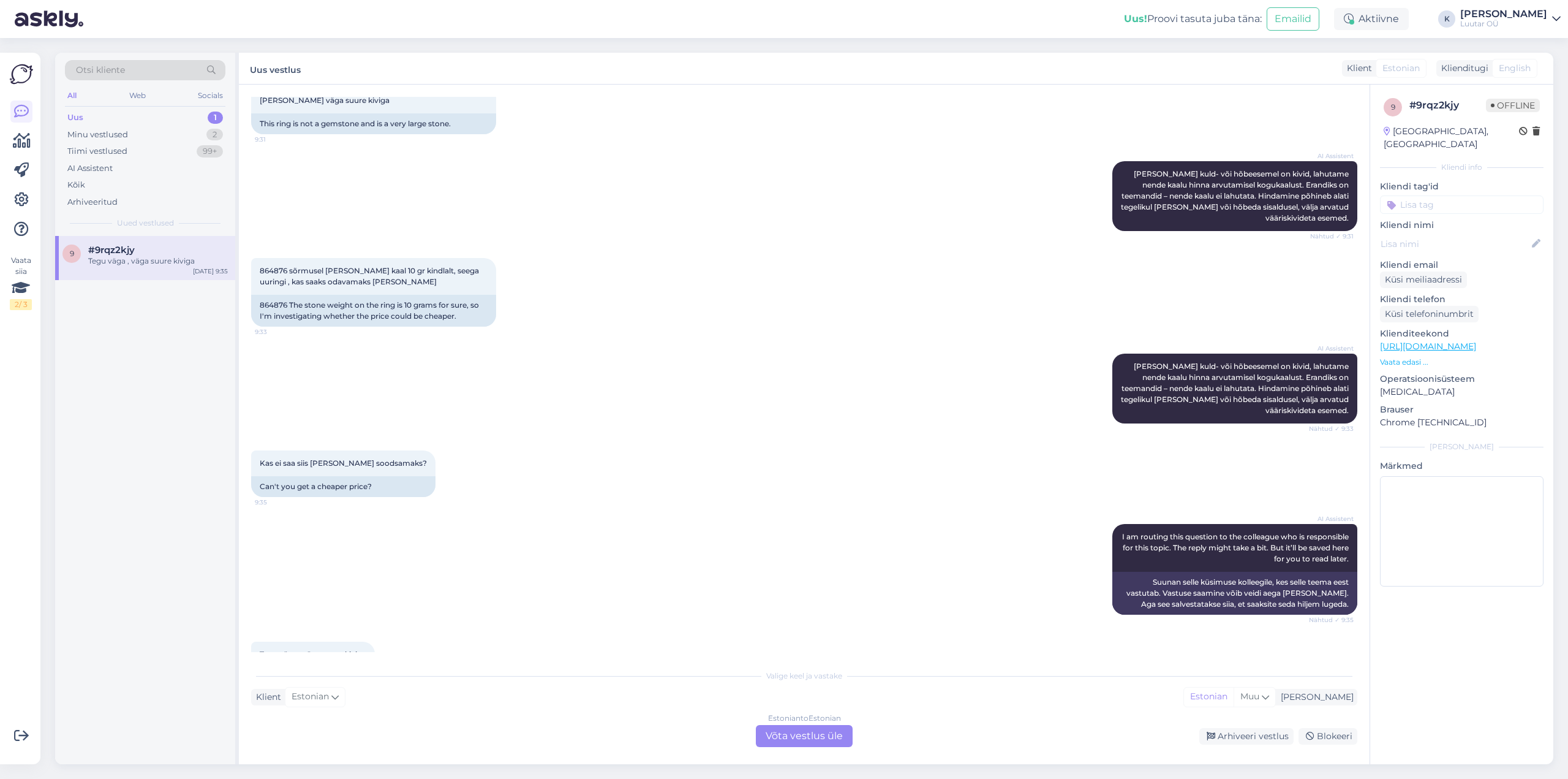
scroll to position [2476, 0]
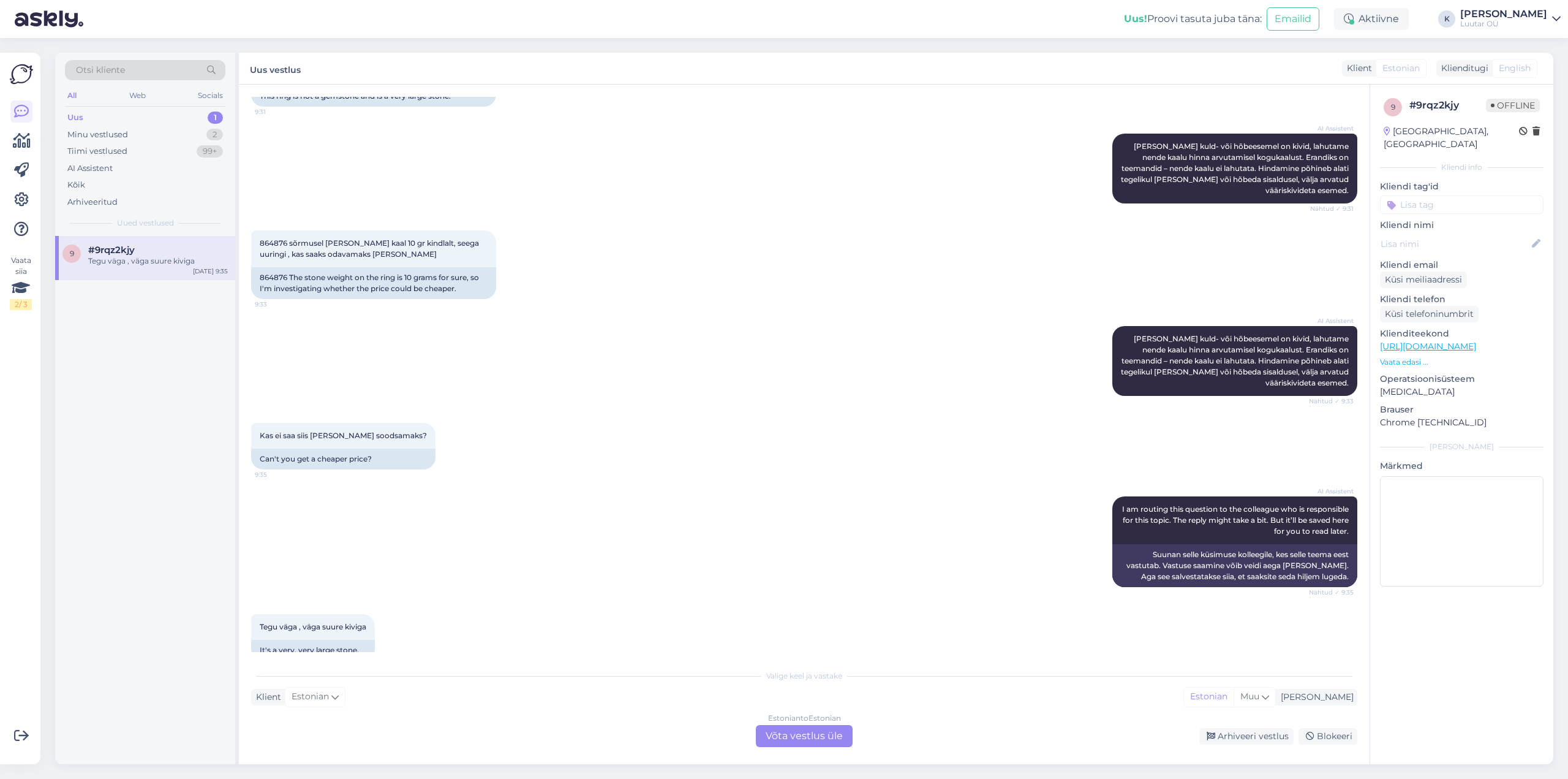
click at [783, 738] on div "Estonian to Estonian Võta vestlus üle" at bounding box center [804, 736] width 97 height 22
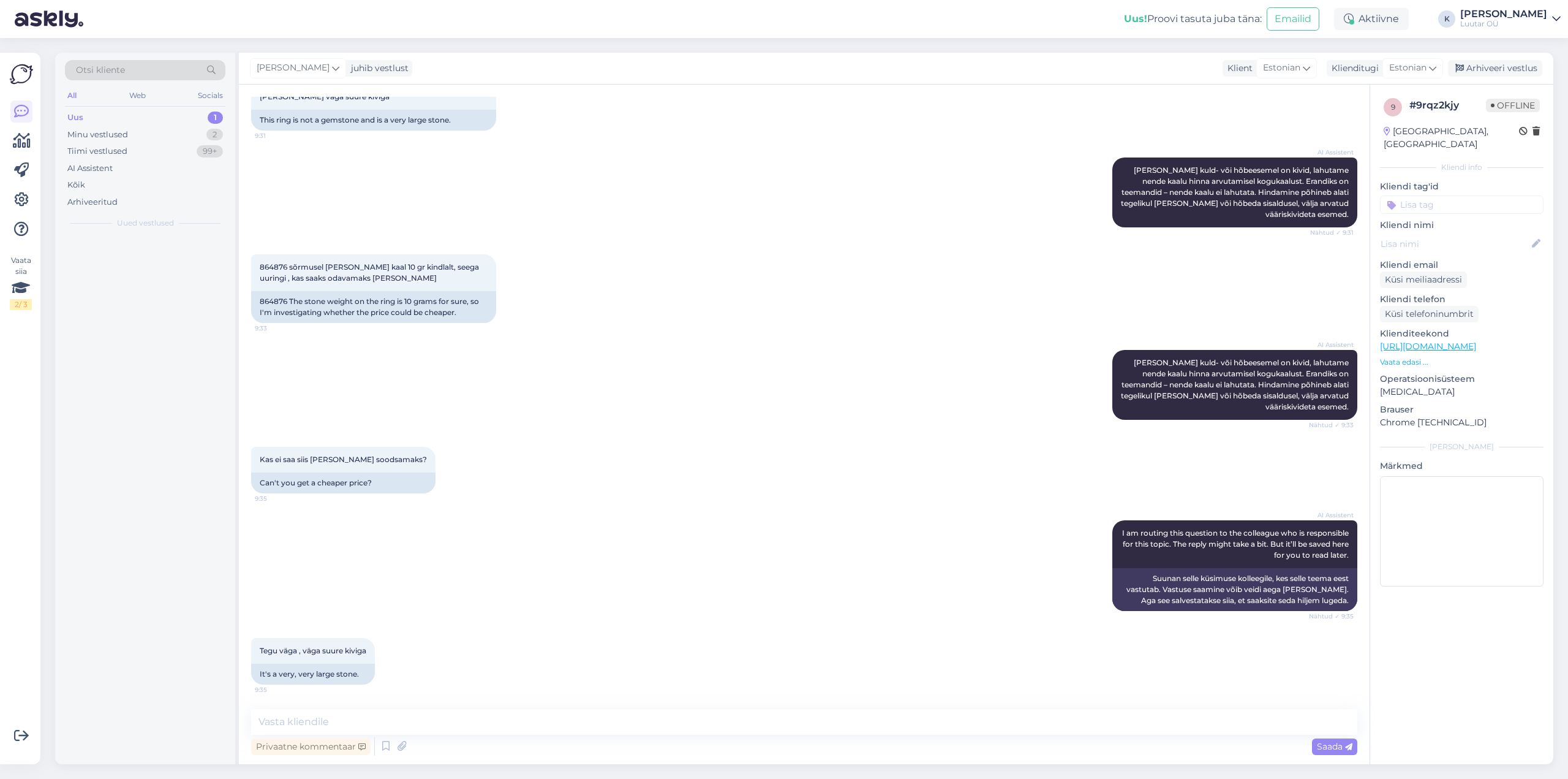
scroll to position [2430, 0]
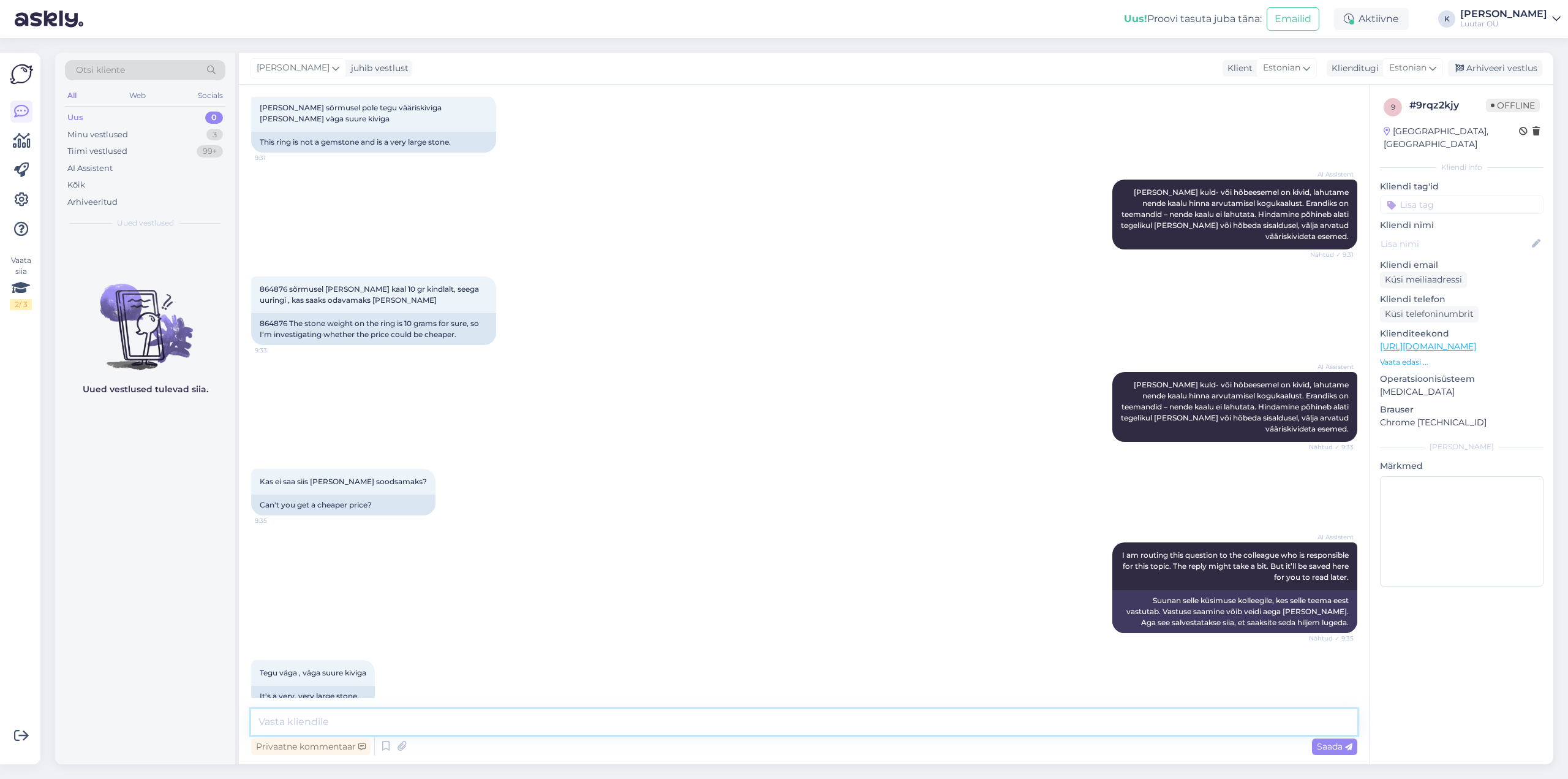
click at [548, 722] on textarea at bounding box center [804, 722] width 1107 height 26
type textarea "Tere!"
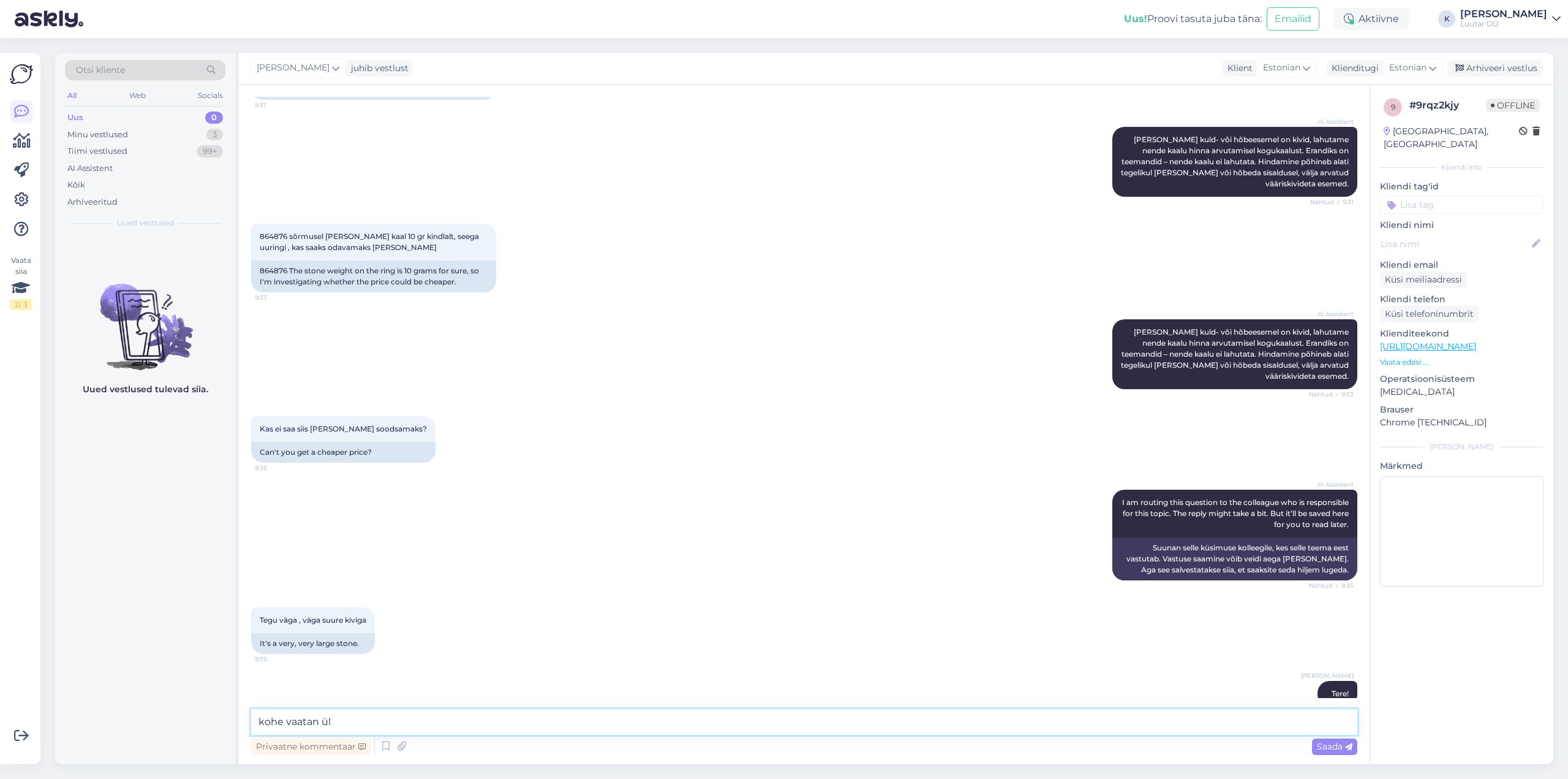
type textarea "kohe vaatan üle"
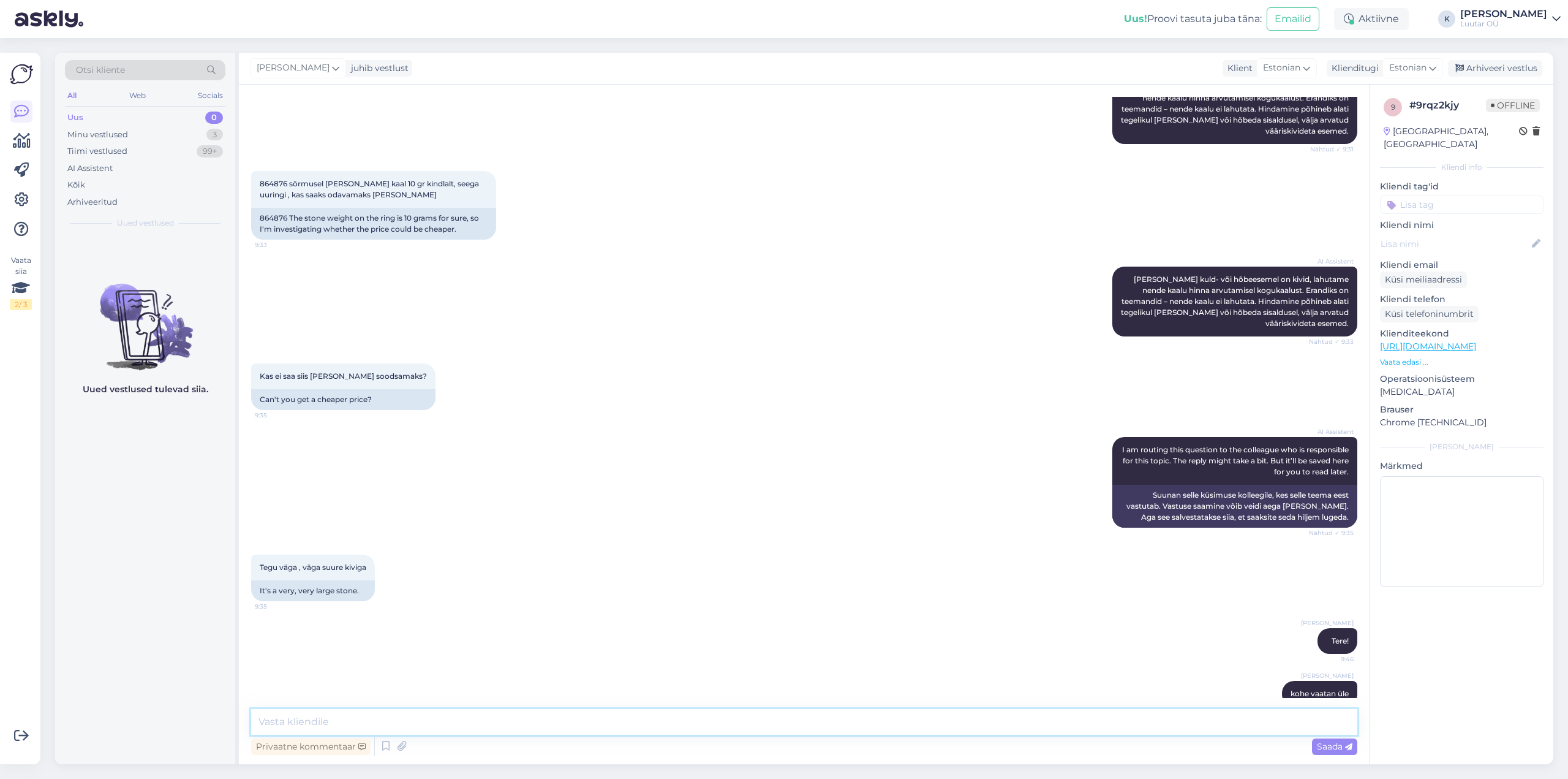
click at [473, 731] on textarea at bounding box center [804, 722] width 1107 height 26
type textarea "see [PERSON_NAME] on suitsukvarts"
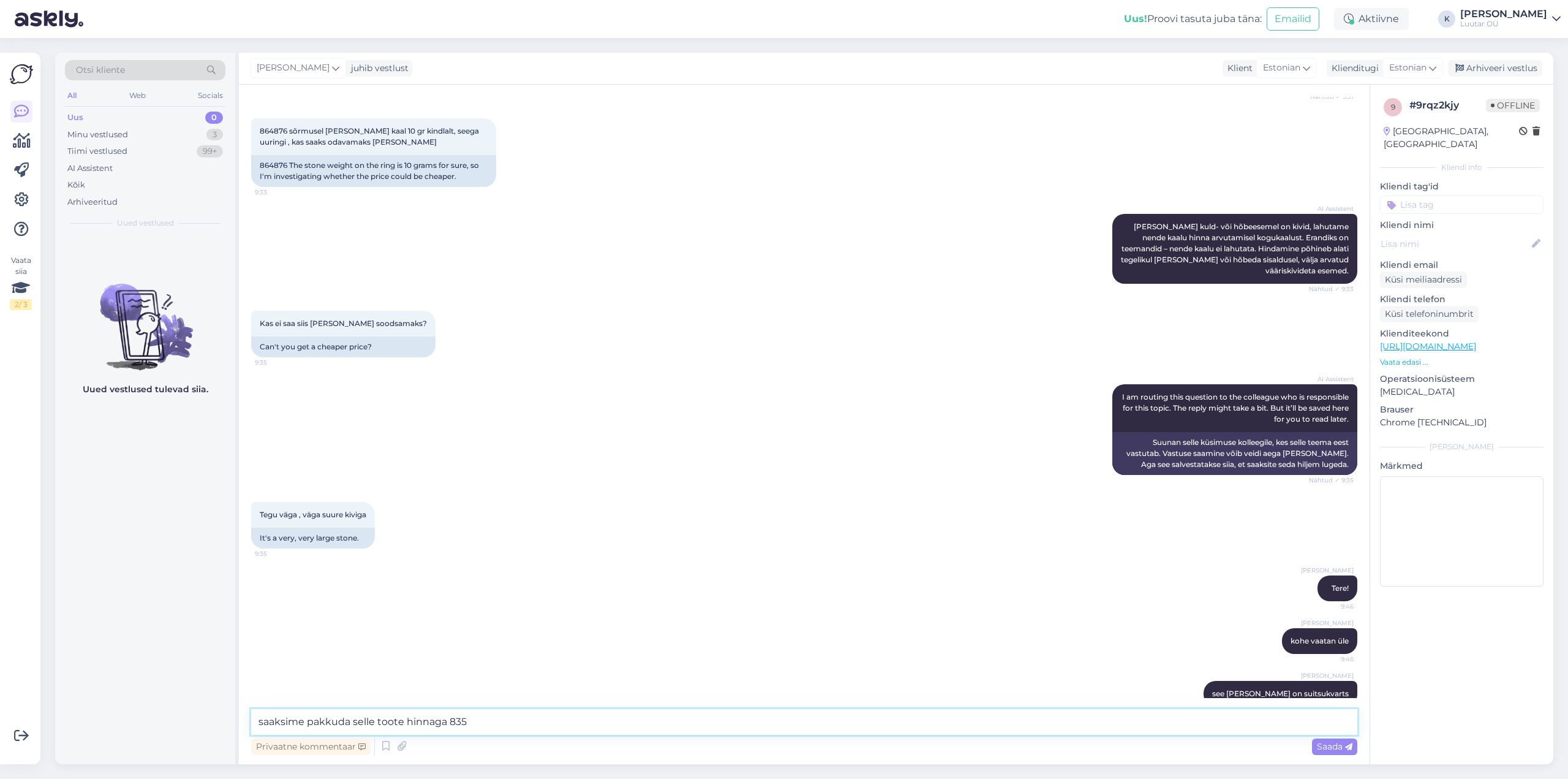
type textarea "saaksime pakkuda selle toote hinnaga 835€"
